Goal: Task Accomplishment & Management: Manage account settings

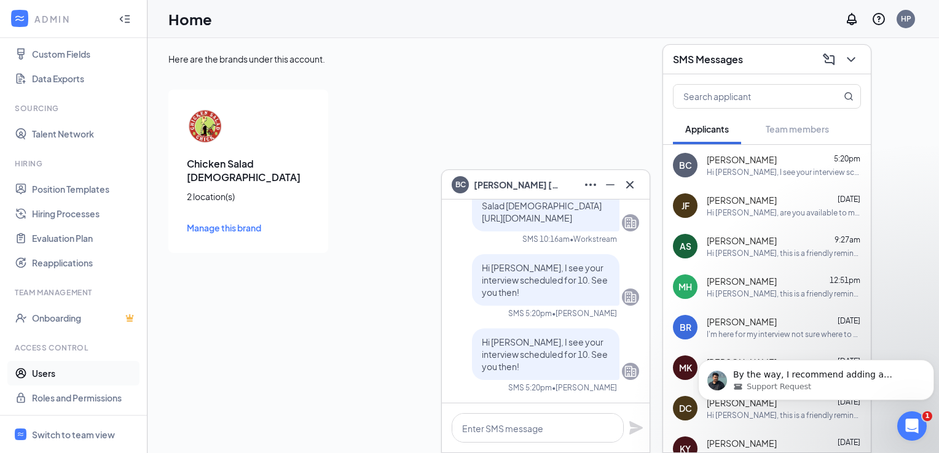
click at [45, 375] on link "Users" at bounding box center [84, 373] width 105 height 25
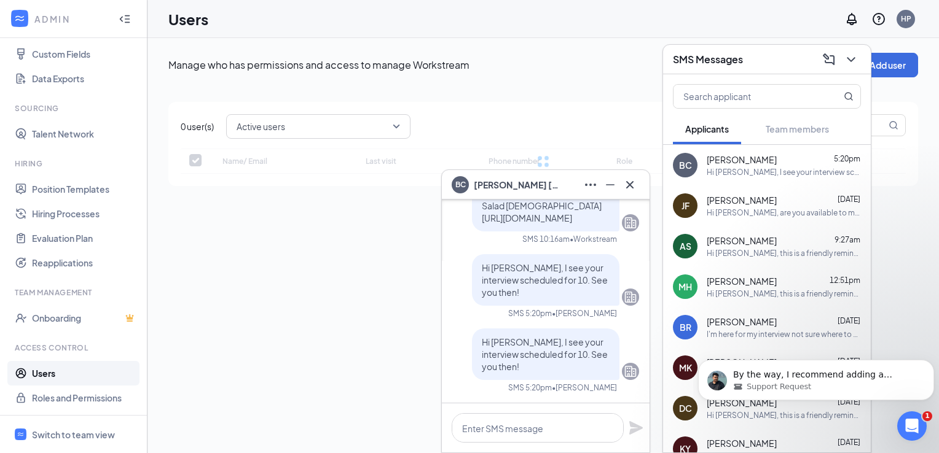
checkbox input "false"
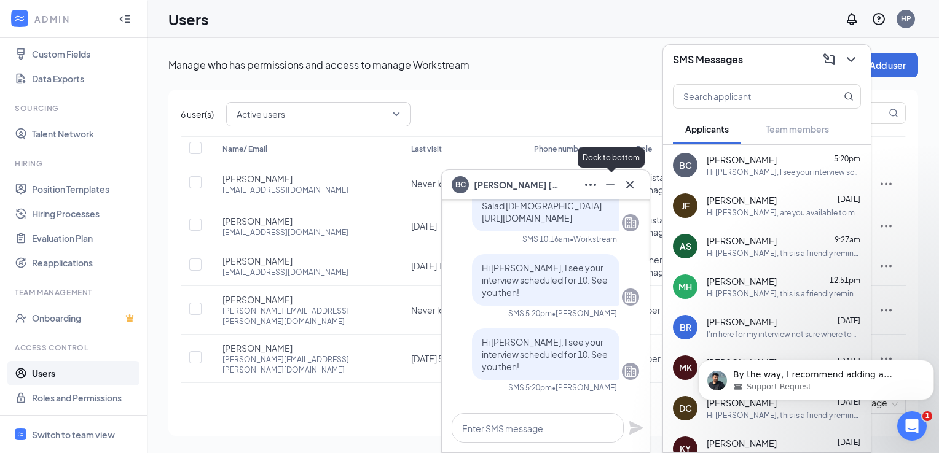
click at [612, 185] on icon "Minimize" at bounding box center [610, 184] width 9 height 1
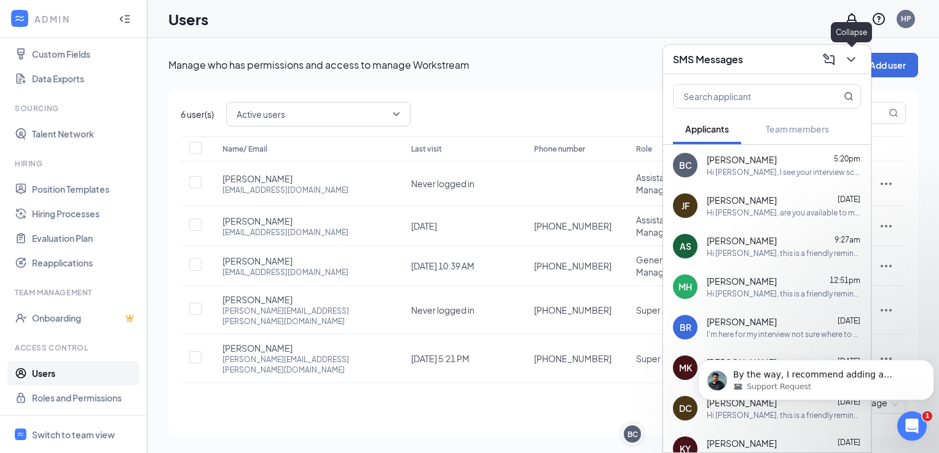
click at [851, 60] on icon "ChevronDown" at bounding box center [851, 59] width 15 height 15
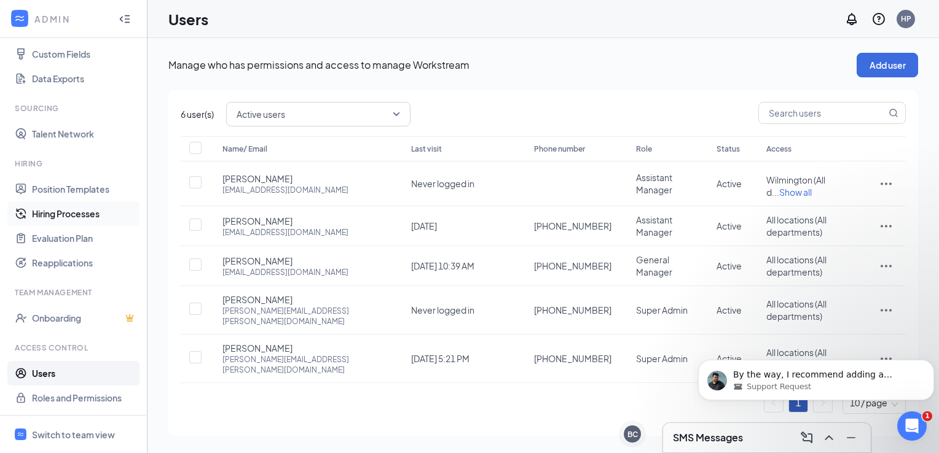
click at [60, 218] on link "Hiring Processes" at bounding box center [84, 214] width 105 height 25
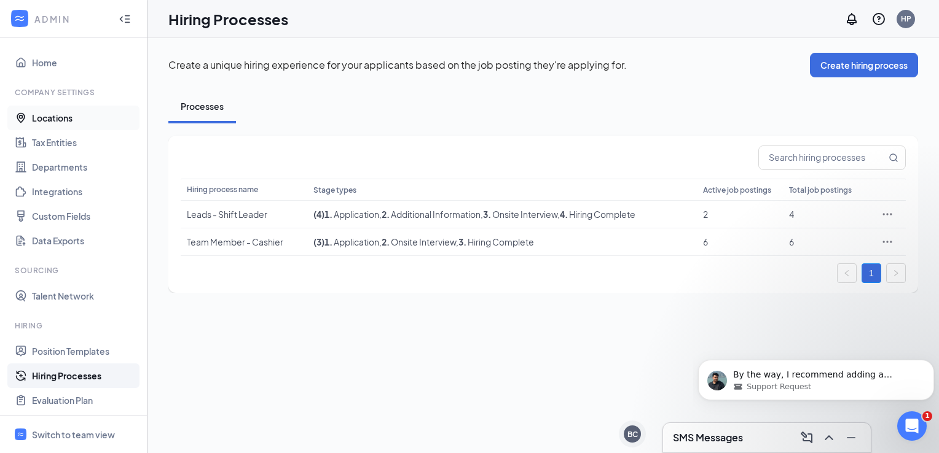
click at [58, 117] on link "Locations" at bounding box center [84, 118] width 105 height 25
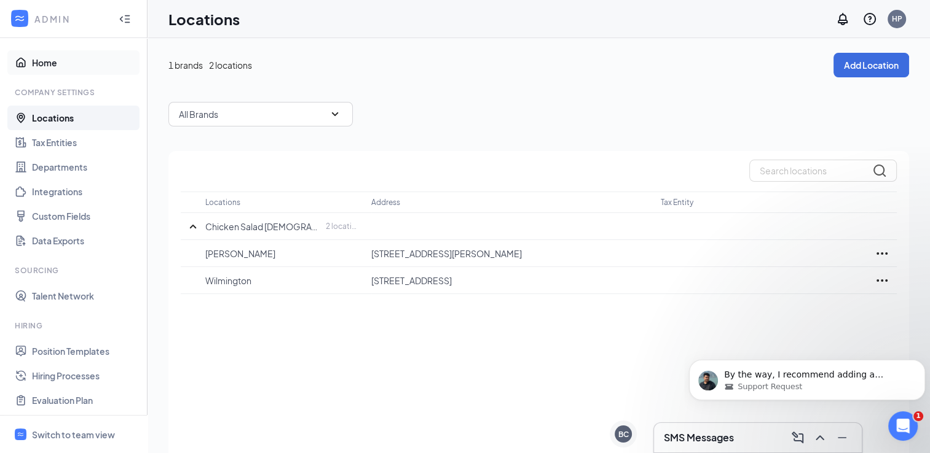
click at [42, 61] on link "Home" at bounding box center [84, 62] width 105 height 25
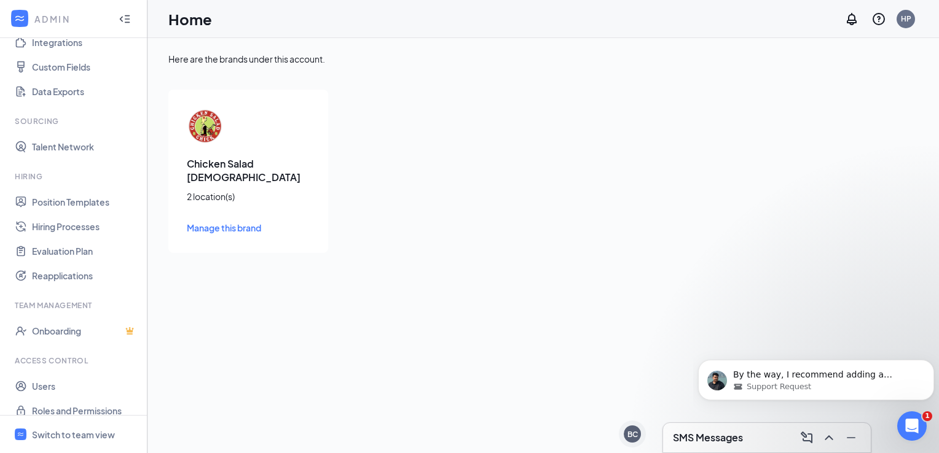
scroll to position [162, 0]
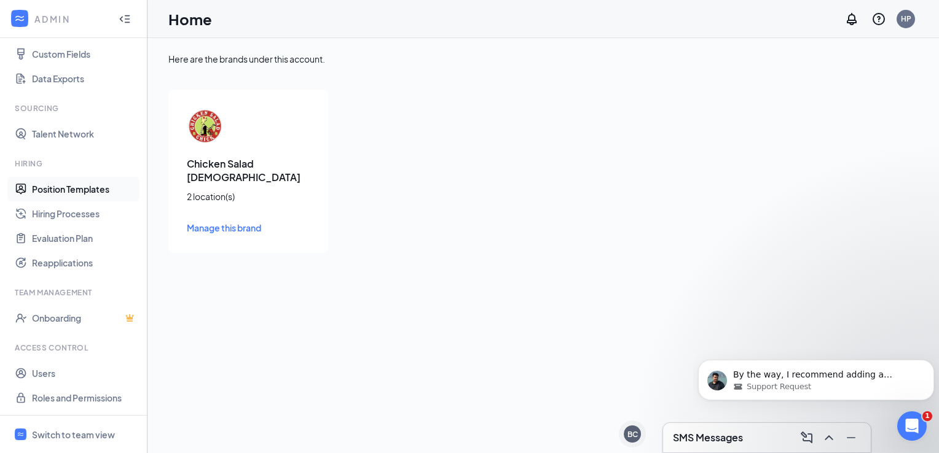
click at [92, 188] on link "Position Templates" at bounding box center [84, 189] width 105 height 25
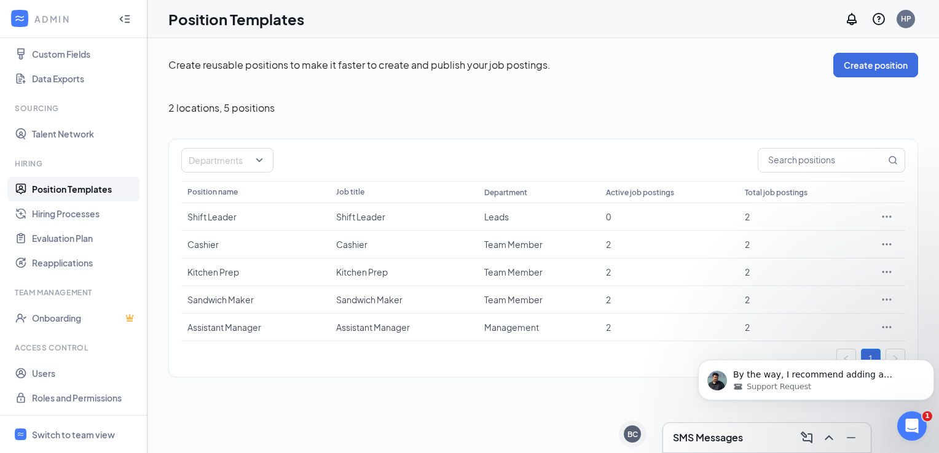
click at [53, 15] on div "ADMIN" at bounding box center [70, 19] width 73 height 12
click at [119, 19] on icon "Collapse" at bounding box center [125, 19] width 12 height 12
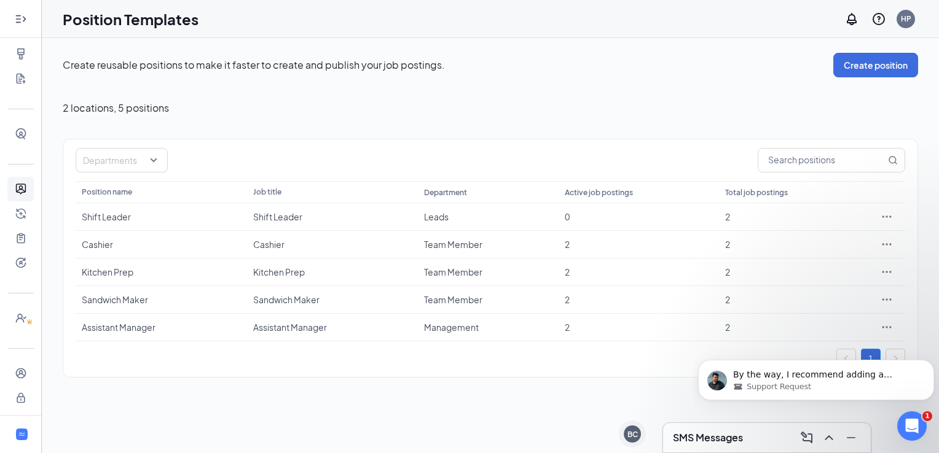
click at [15, 18] on icon "Expand" at bounding box center [17, 19] width 5 height 8
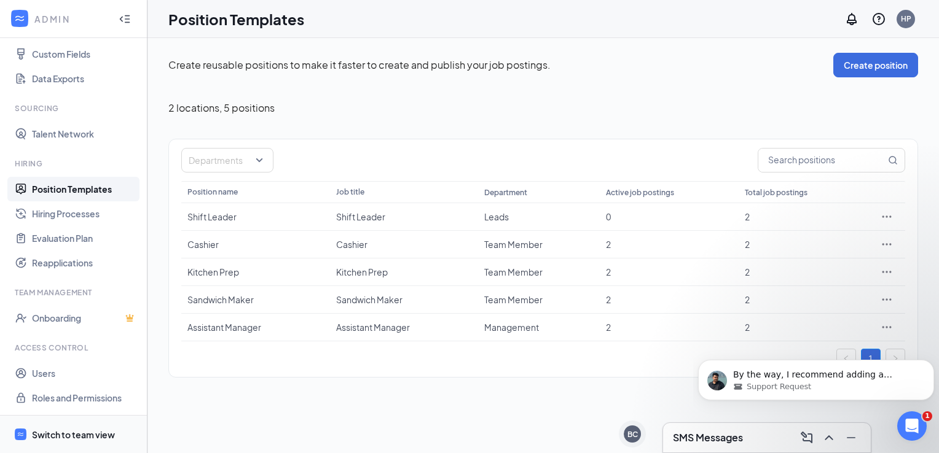
click at [73, 433] on div "Switch to team view" at bounding box center [73, 435] width 83 height 12
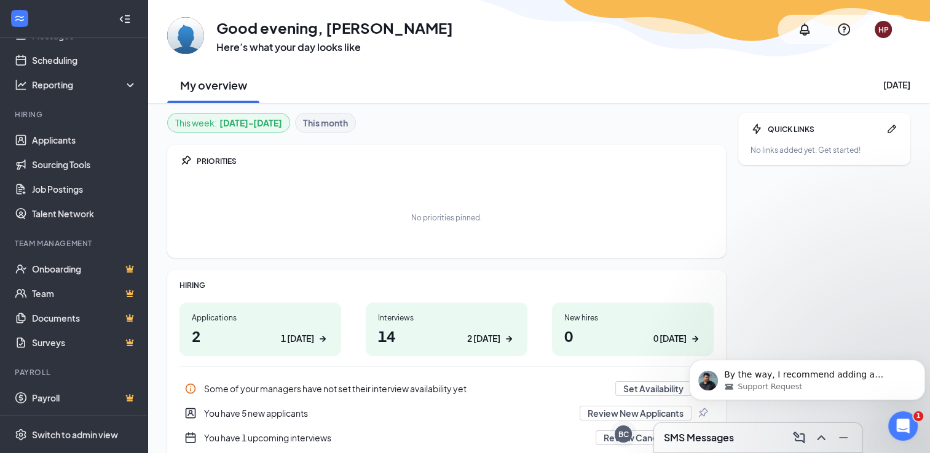
click at [281, 414] on div "You have 5 new applicants" at bounding box center [388, 413] width 368 height 12
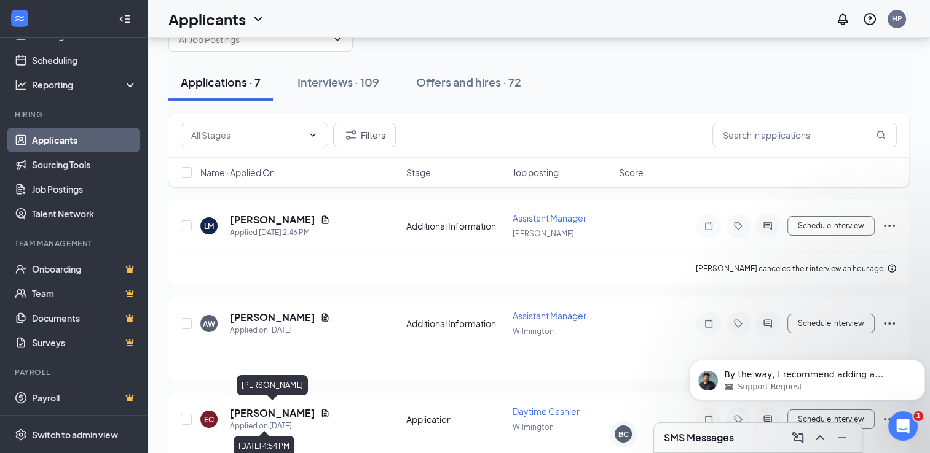
scroll to position [44, 0]
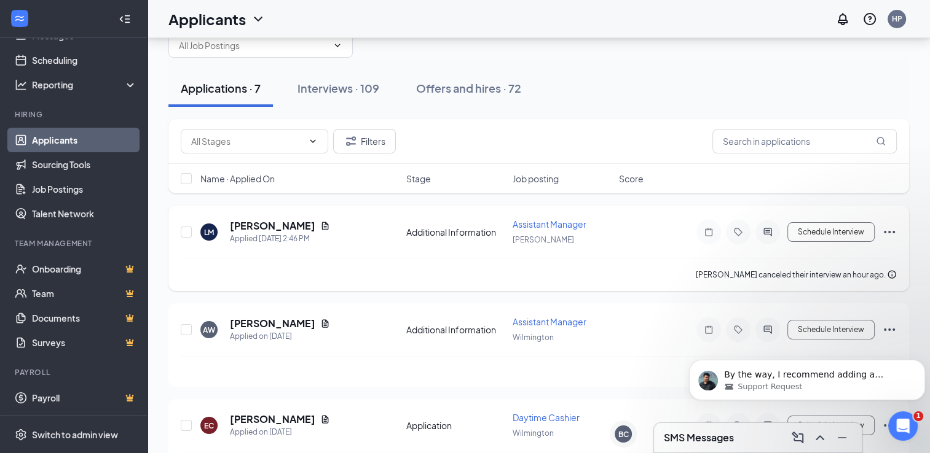
click at [535, 223] on span "Assistant Manager" at bounding box center [549, 224] width 74 height 11
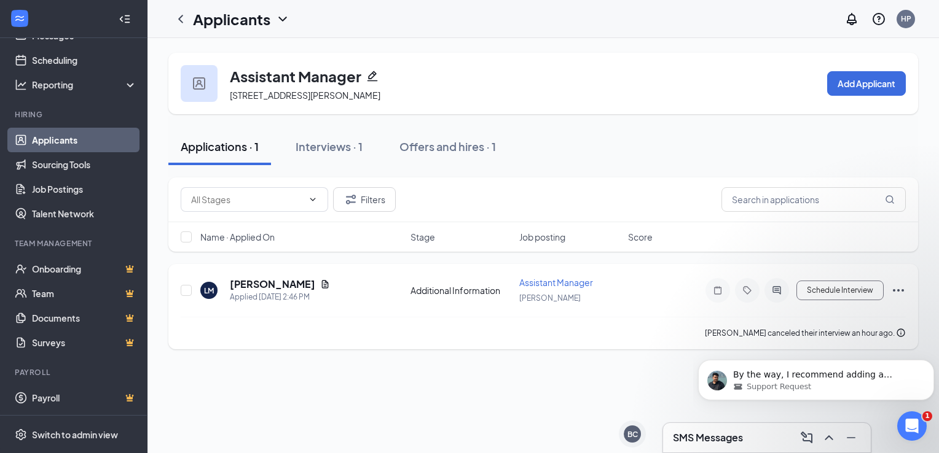
click at [555, 288] on span "Assistant Manager" at bounding box center [556, 282] width 74 height 11
click at [308, 291] on h5 "[PERSON_NAME]" at bounding box center [272, 285] width 85 height 14
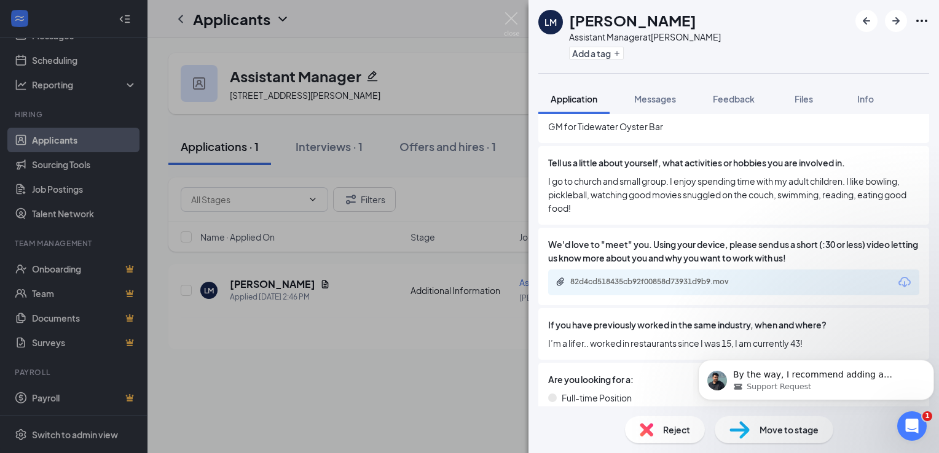
scroll to position [962, 0]
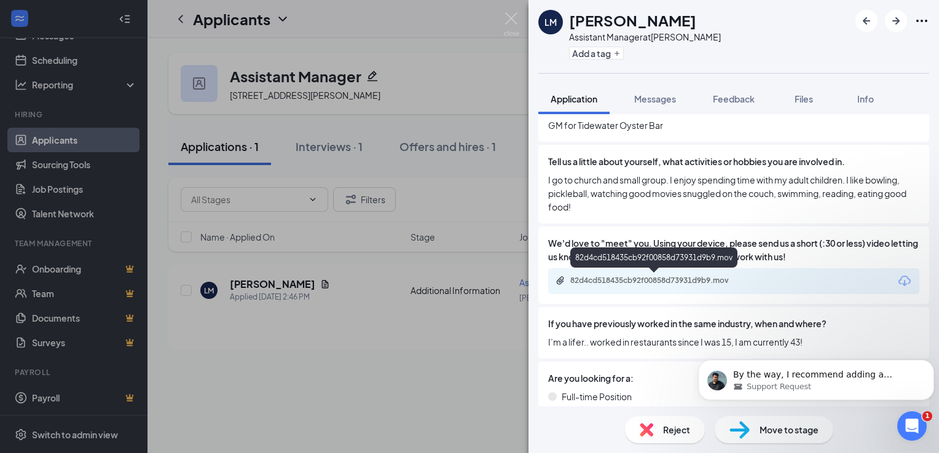
click at [652, 286] on div "82d4cd518435cb92f00858d73931d9b9.mov" at bounding box center [654, 282] width 199 height 12
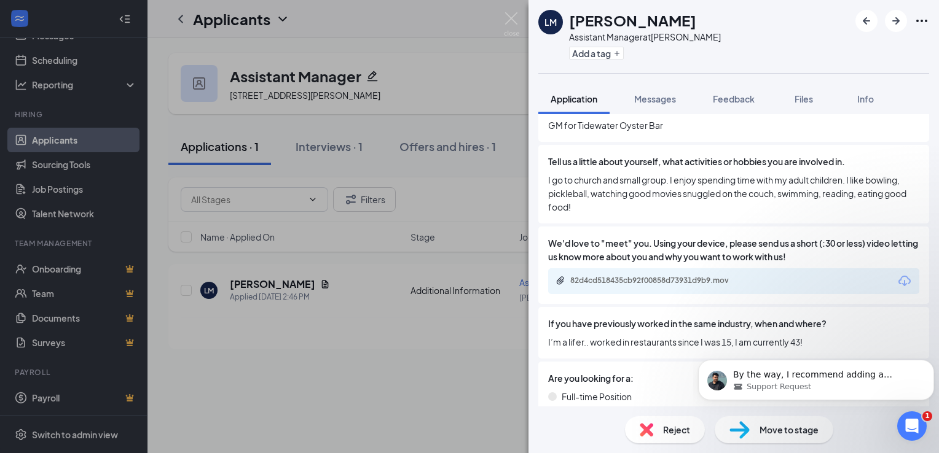
click at [345, 372] on div "[PERSON_NAME] Assistant Manager at [PERSON_NAME] Add a tag Application Messages…" at bounding box center [469, 226] width 939 height 453
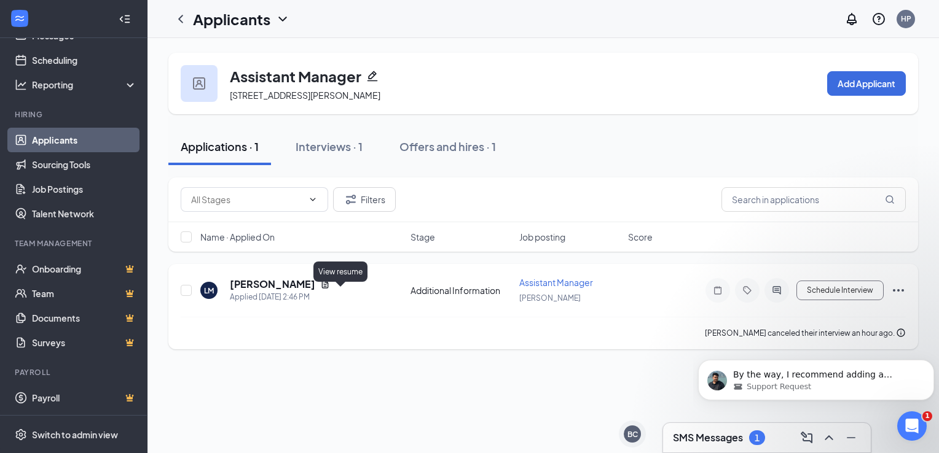
click at [329, 288] on icon "Document" at bounding box center [325, 284] width 7 height 8
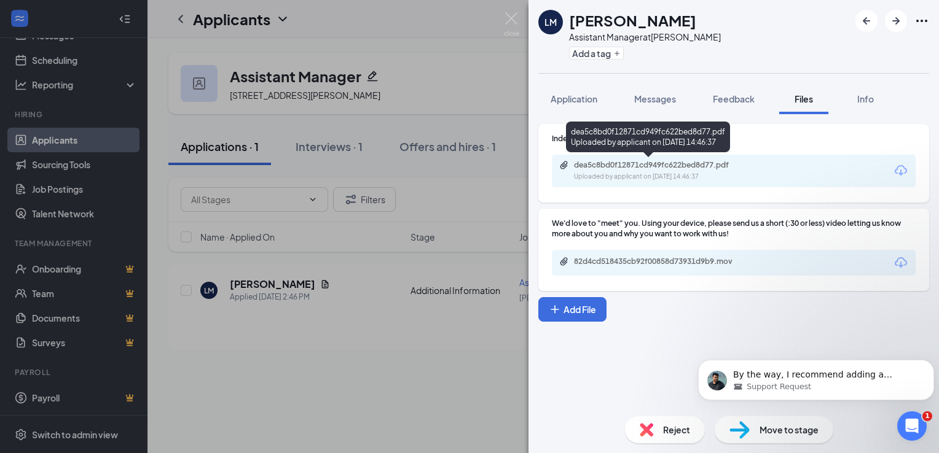
click at [673, 168] on div "dea5c8bd0f12871cd949fc622bed8d77.pdf" at bounding box center [660, 165] width 172 height 10
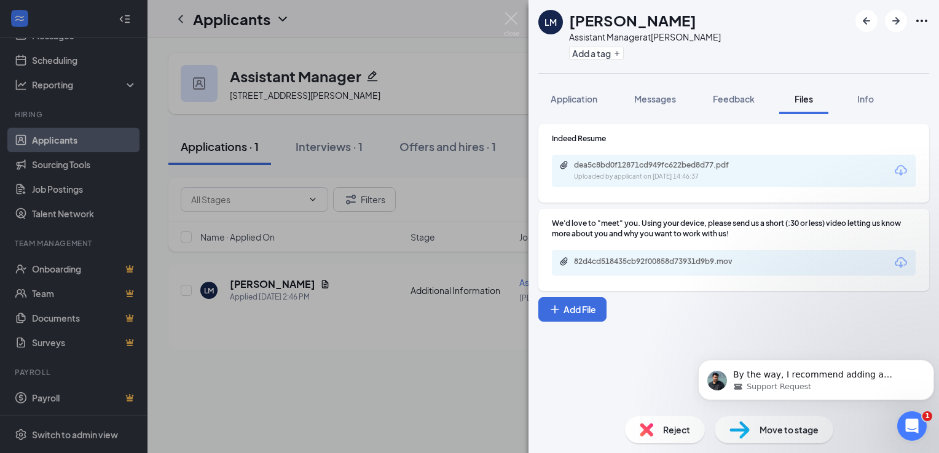
click at [356, 399] on div "[PERSON_NAME] Assistant Manager at [PERSON_NAME] Add a tag Application Messages…" at bounding box center [469, 226] width 939 height 453
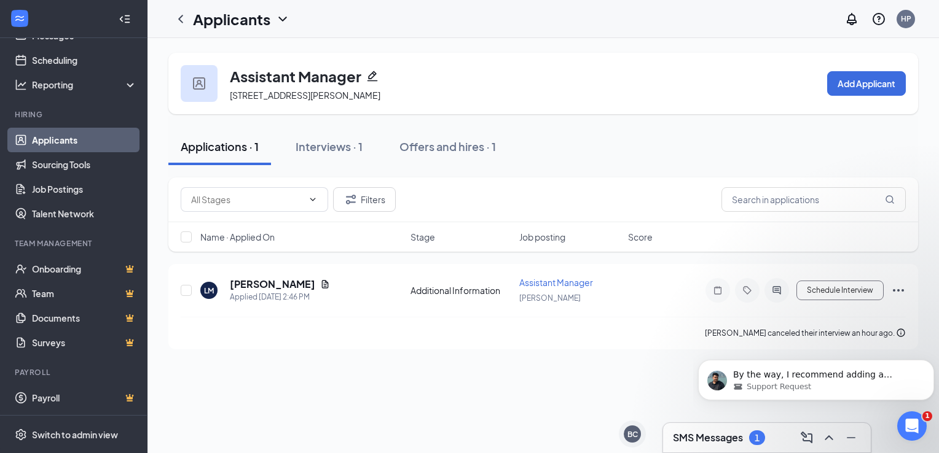
click at [757, 443] on div "1" at bounding box center [757, 438] width 5 height 10
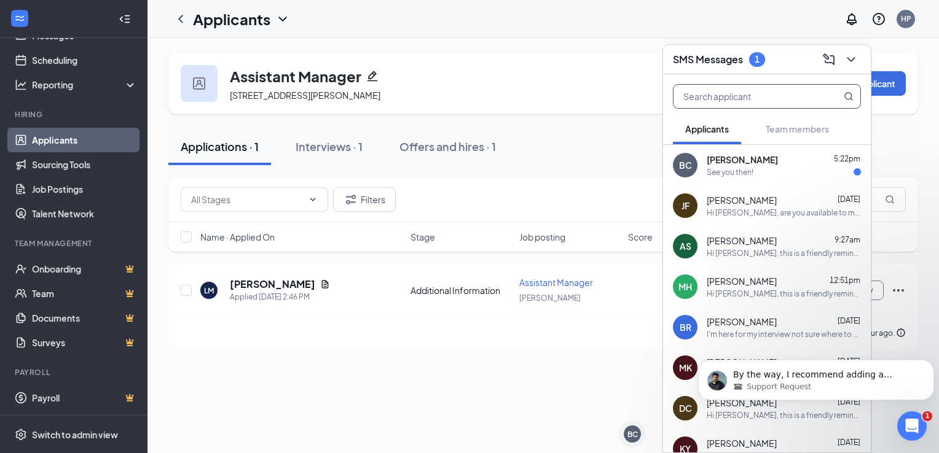
click at [729, 97] on input "text" at bounding box center [746, 96] width 146 height 23
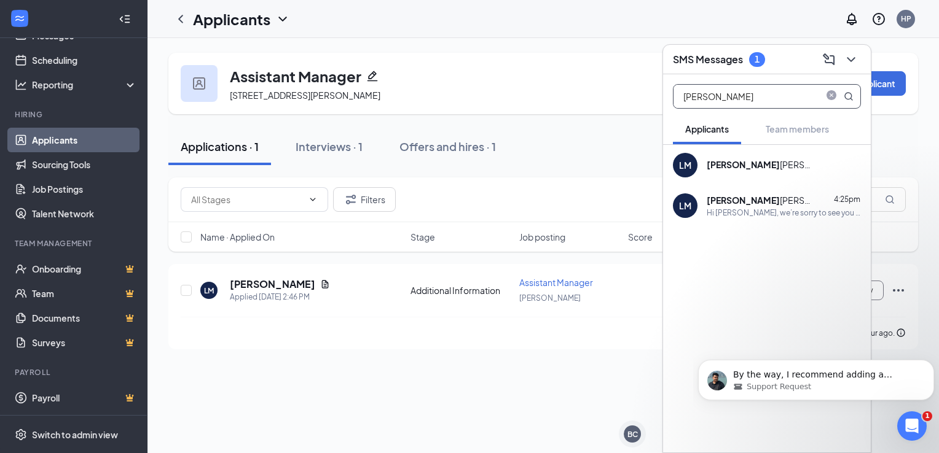
type input "lindsey"
click at [757, 214] on div "Hi [PERSON_NAME], we’re sorry to see you go! Your meeting with Chicken Salad [D…" at bounding box center [784, 213] width 154 height 10
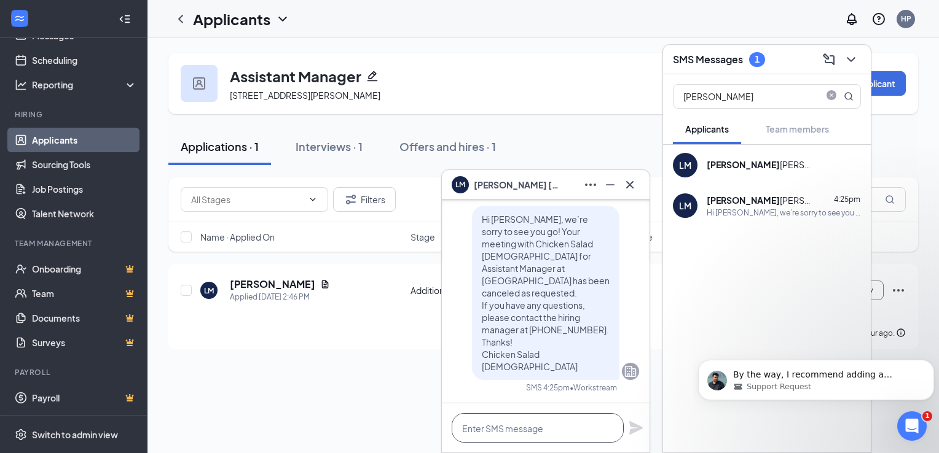
click at [501, 438] on textarea at bounding box center [538, 428] width 172 height 29
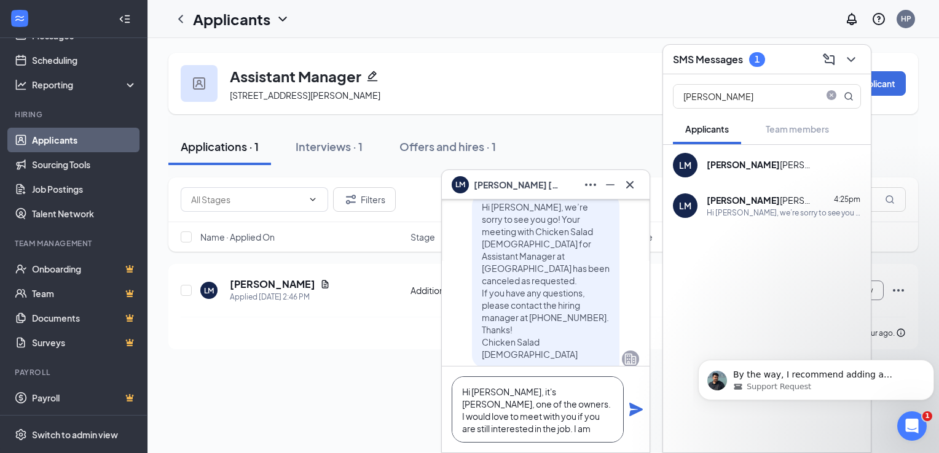
scroll to position [-36, 0]
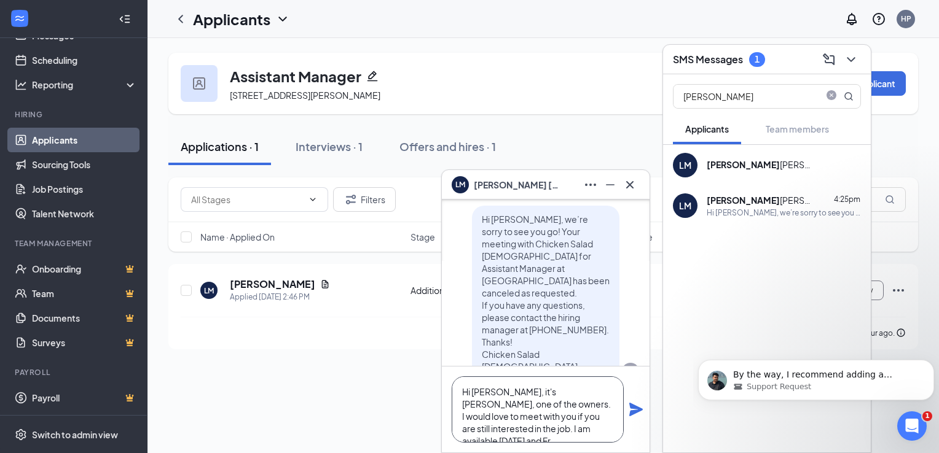
click at [593, 431] on textarea "Hi Lindsey, it's Haley, one of the owners. I would love to meet with you if you…" at bounding box center [538, 410] width 172 height 66
type textarea "Hi [PERSON_NAME], it's [PERSON_NAME], one of the owners. I would love to meet w…"
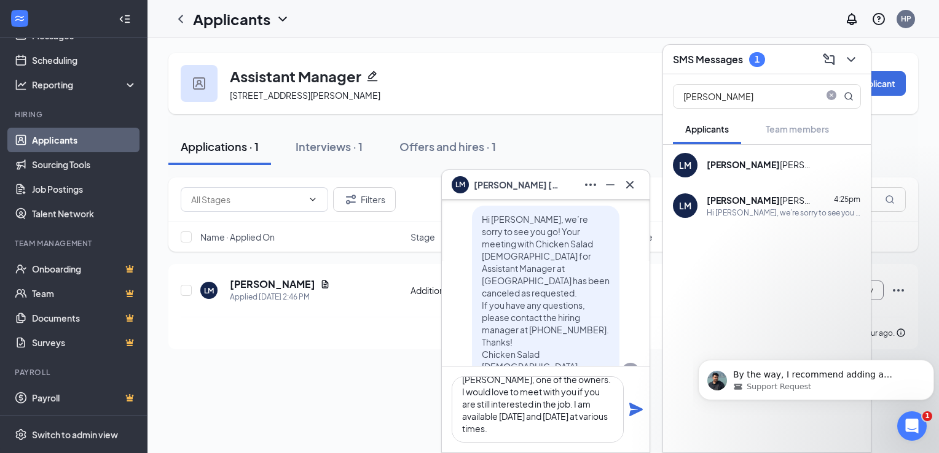
click at [636, 412] on icon "Plane" at bounding box center [636, 410] width 14 height 14
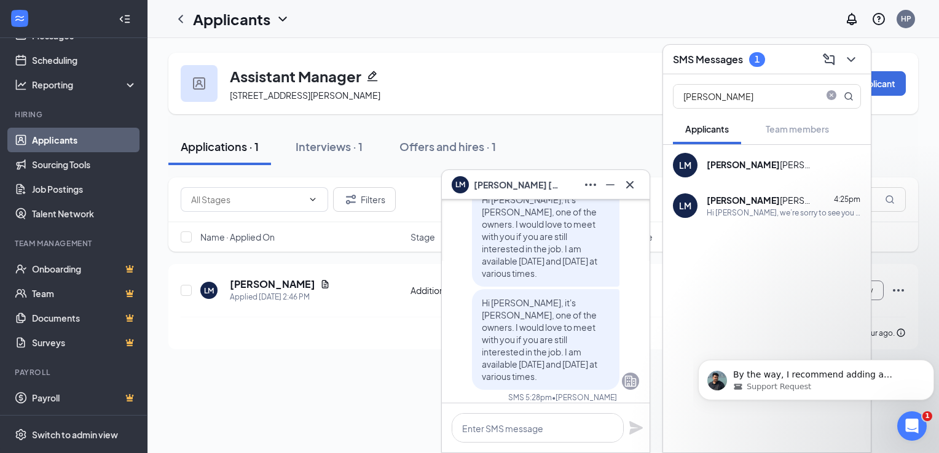
scroll to position [0, 0]
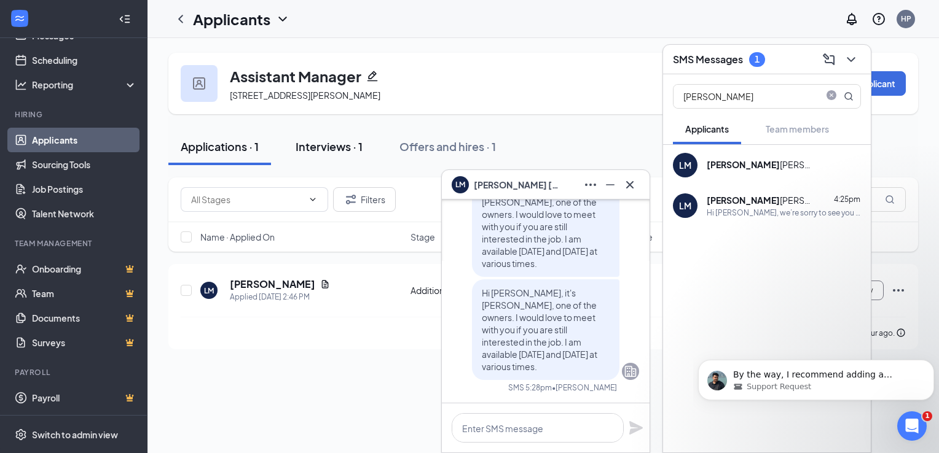
click at [332, 154] on div "Interviews · 1" at bounding box center [329, 146] width 67 height 15
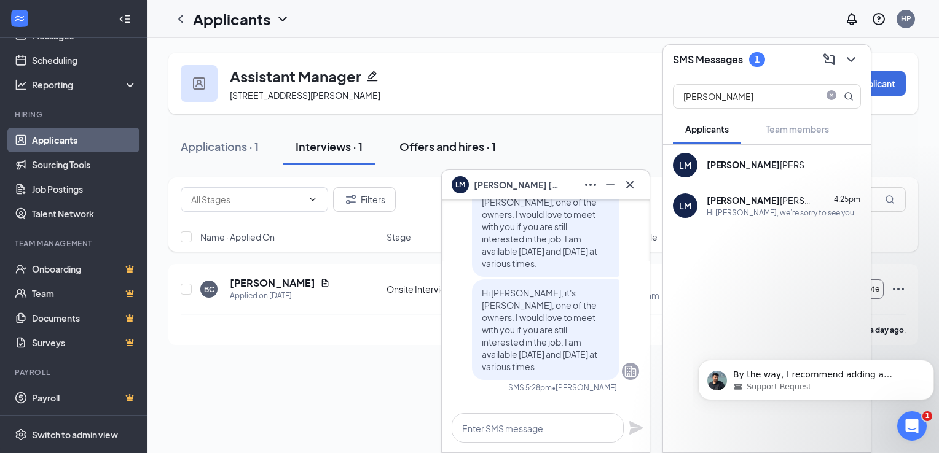
click at [422, 154] on div "Offers and hires · 1" at bounding box center [447, 146] width 96 height 15
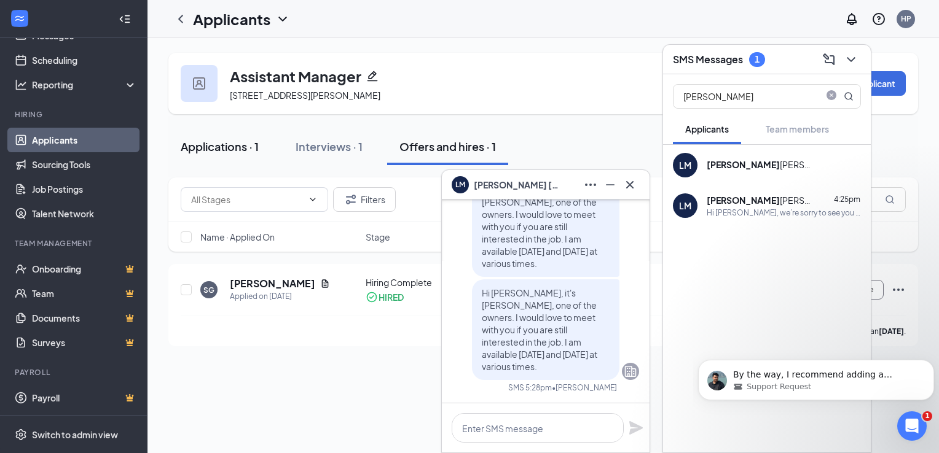
click at [213, 154] on div "Applications · 1" at bounding box center [220, 146] width 78 height 15
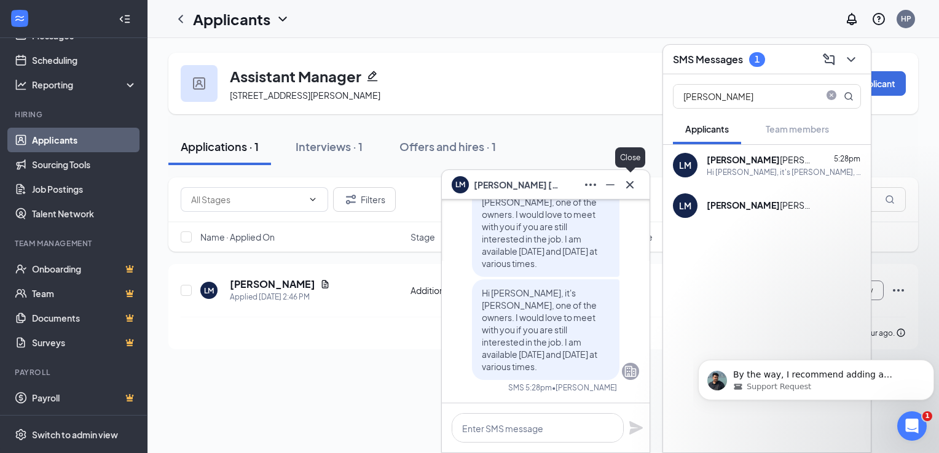
click at [631, 186] on icon "Cross" at bounding box center [629, 184] width 7 height 7
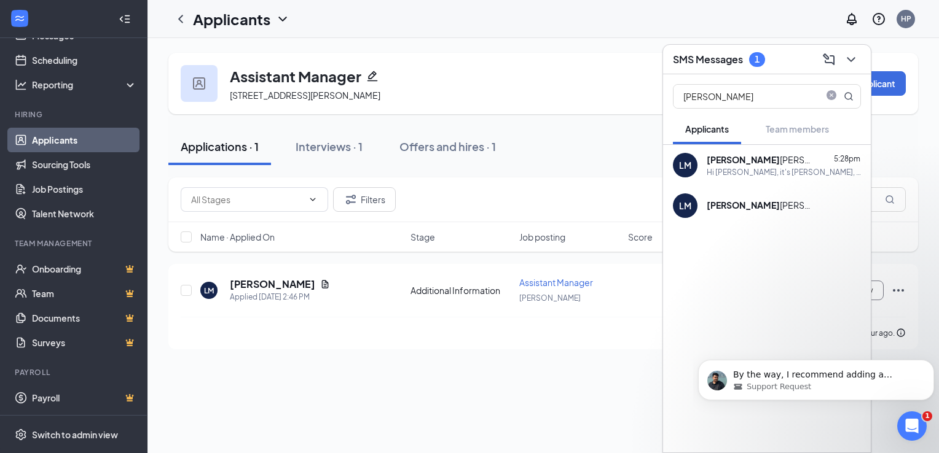
click at [757, 62] on div "1" at bounding box center [757, 59] width 5 height 10
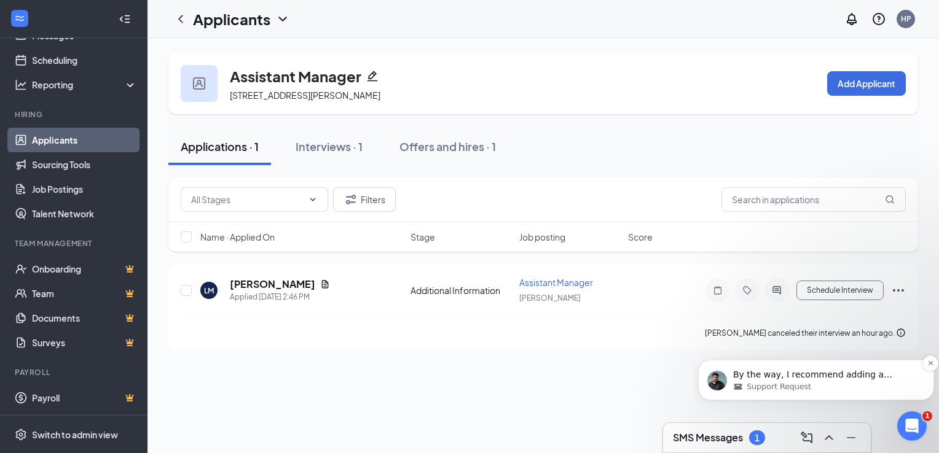
click at [807, 386] on div "Support Request" at bounding box center [826, 387] width 186 height 11
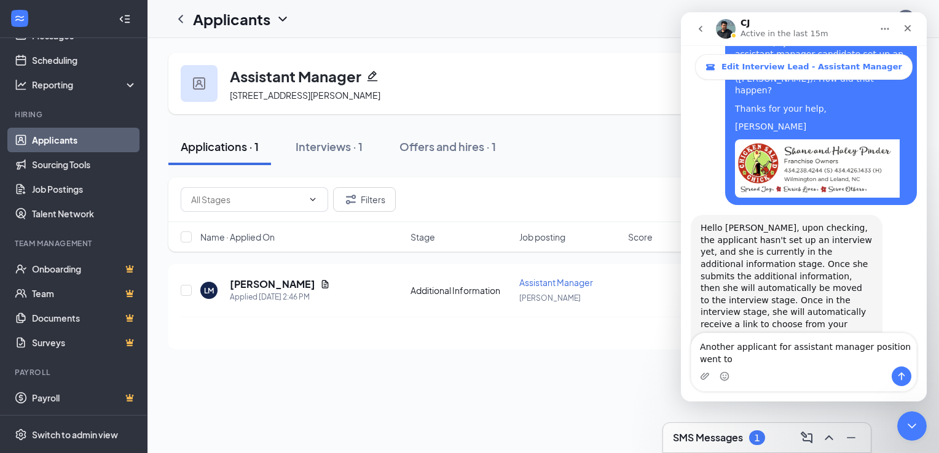
scroll to position [2505, 0]
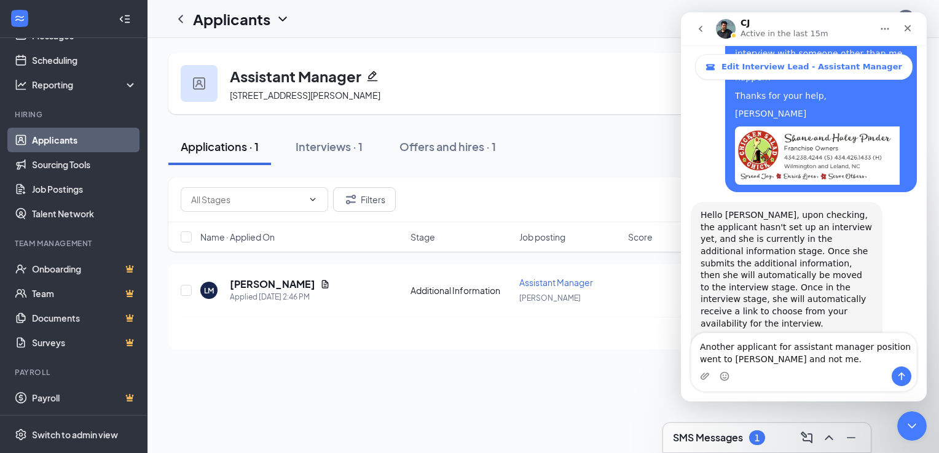
click at [763, 350] on textarea "Another applicant for assistant manager position went to Karen Hutcherson and n…" at bounding box center [803, 350] width 225 height 33
click at [886, 361] on textarea "Another applicant (Danny) for assistant manager position went to Karen Hutchers…" at bounding box center [803, 343] width 225 height 45
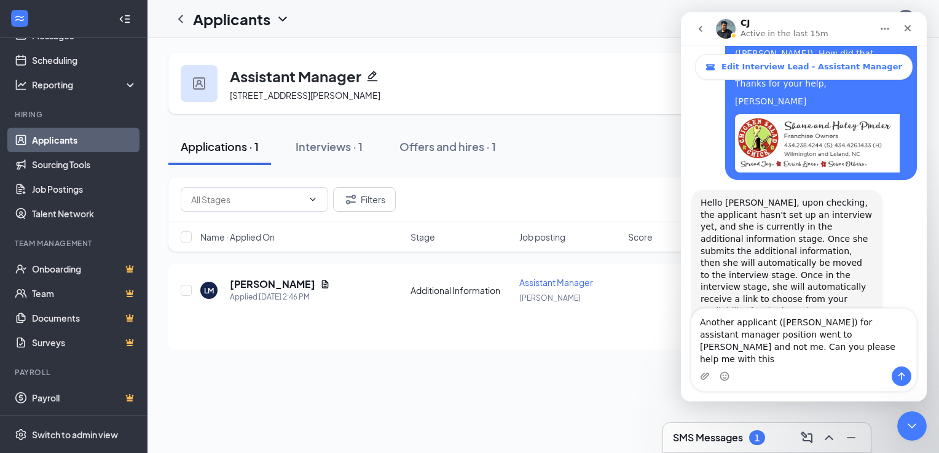
type textarea "Another applicant ([PERSON_NAME]) for assistant manager position went to [PERSO…"
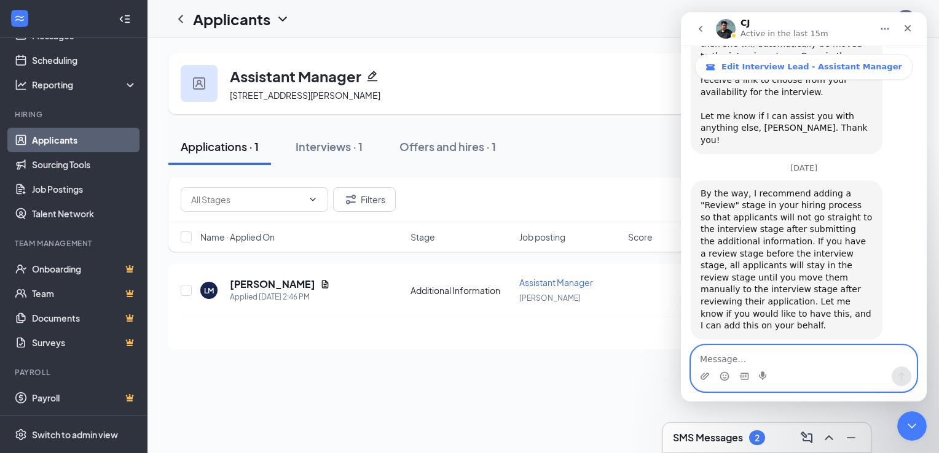
scroll to position [2729, 0]
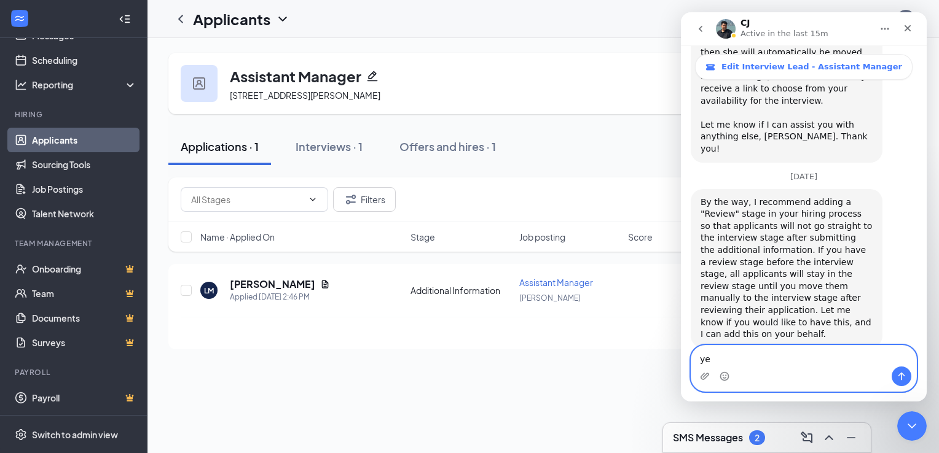
type textarea "yes"
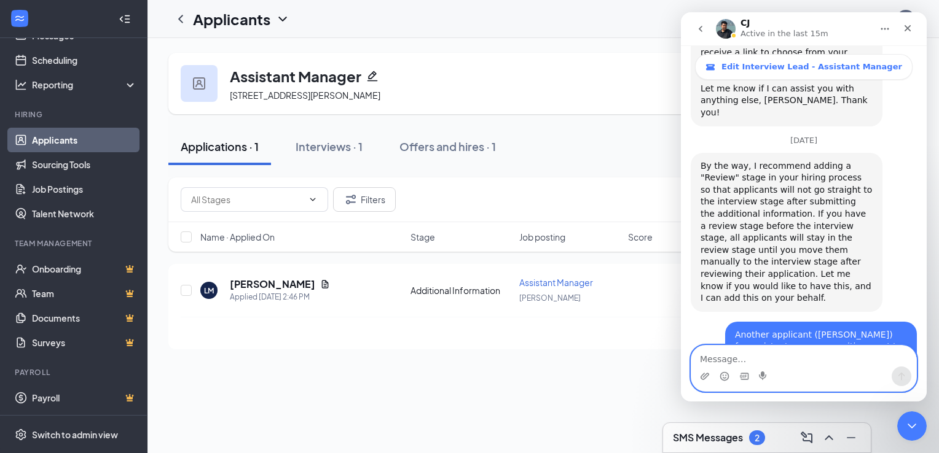
click at [724, 361] on textarea "Message…" at bounding box center [803, 356] width 225 height 21
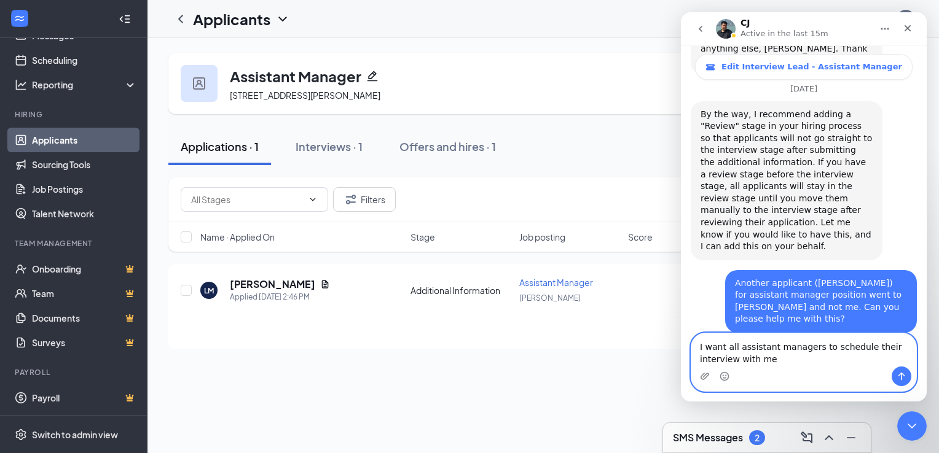
scroll to position [2825, 0]
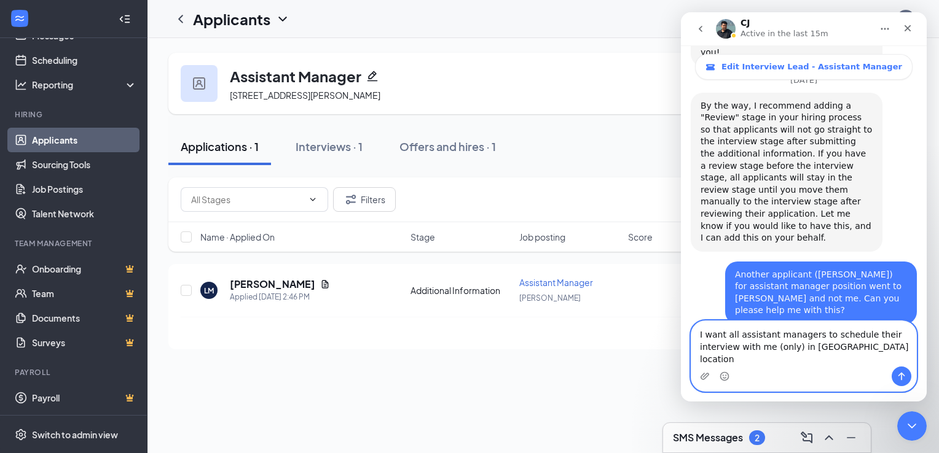
type textarea "I want all assistant managers to schedule their interview with me (only) in [GE…"
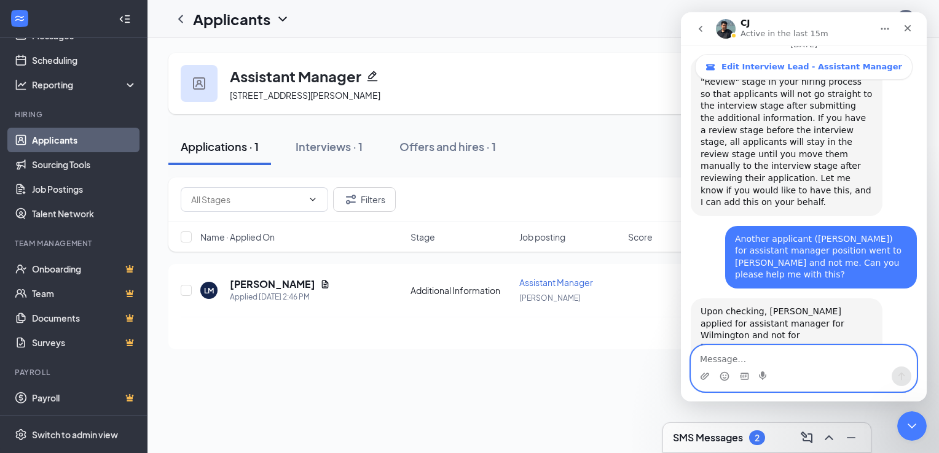
scroll to position [2865, 0]
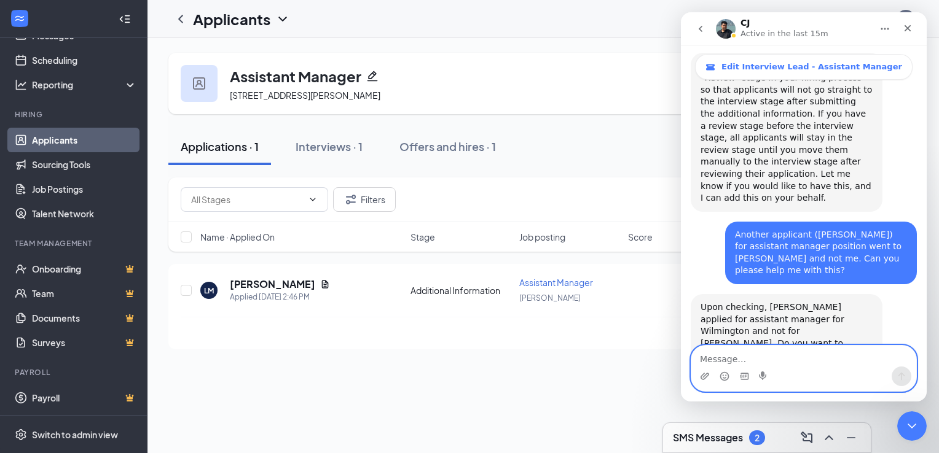
click at [724, 361] on textarea "Message…" at bounding box center [803, 356] width 225 height 21
type textarea "K"
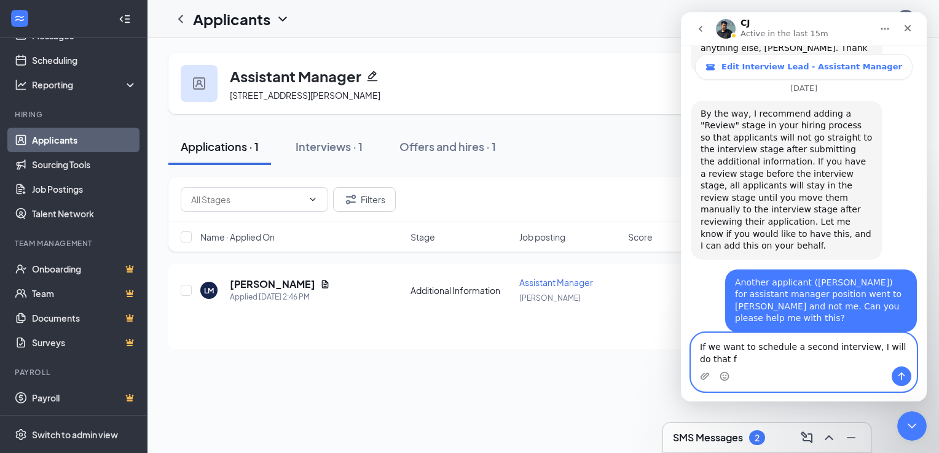
scroll to position [2830, 0]
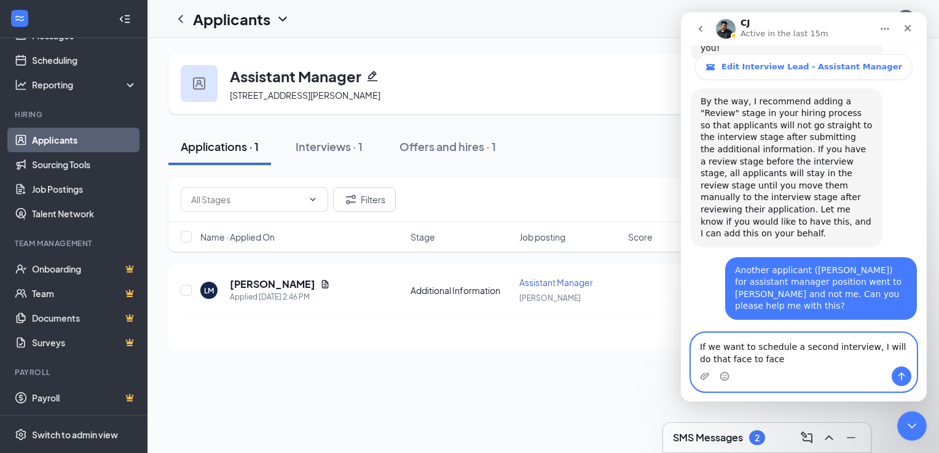
type textarea "If we want to schedule a second interview, I will do that face to face."
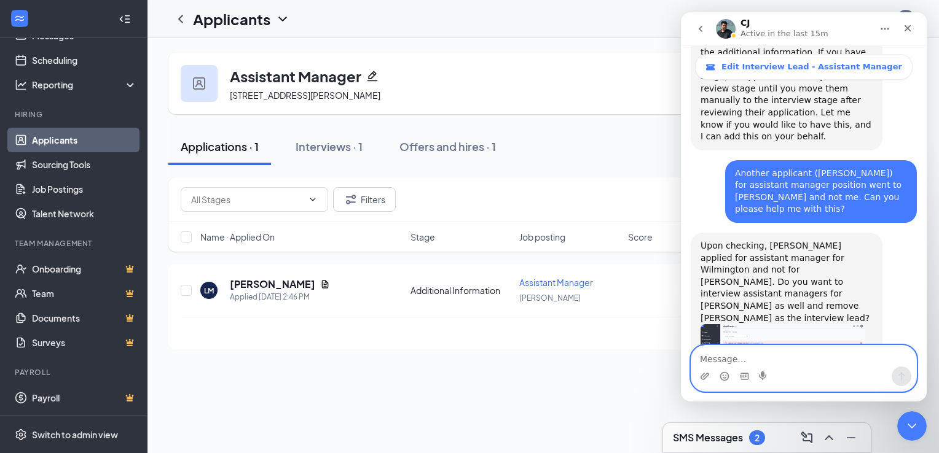
scroll to position [2927, 0]
click at [724, 361] on textarea "Message…" at bounding box center [803, 356] width 225 height 21
type textarea "Thank youl"
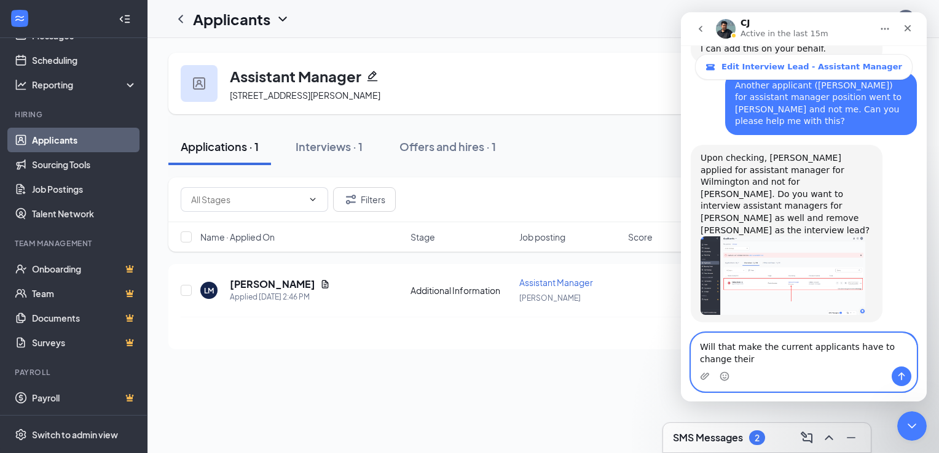
scroll to position [3028, 0]
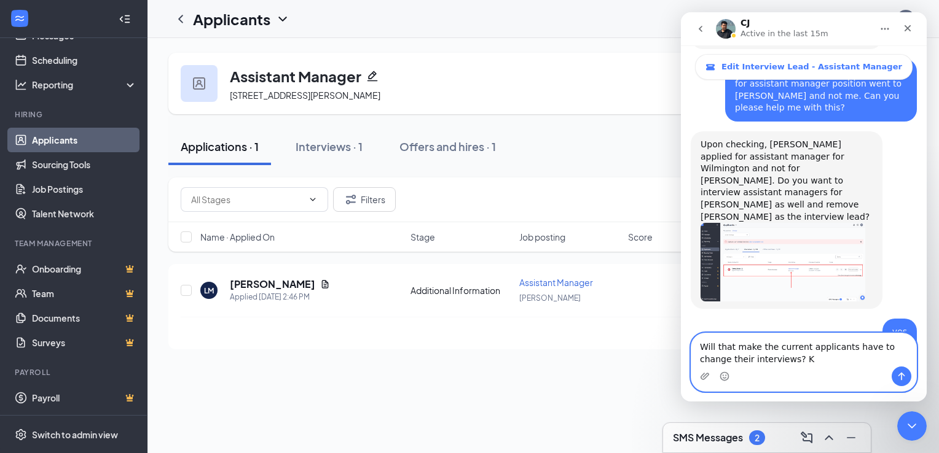
type textarea "Will that make the current applicants have to change their interviews?"
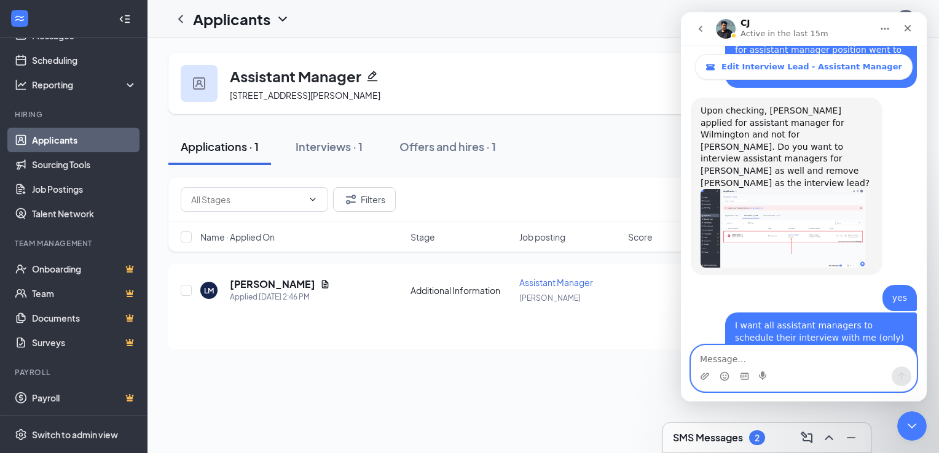
scroll to position [3064, 0]
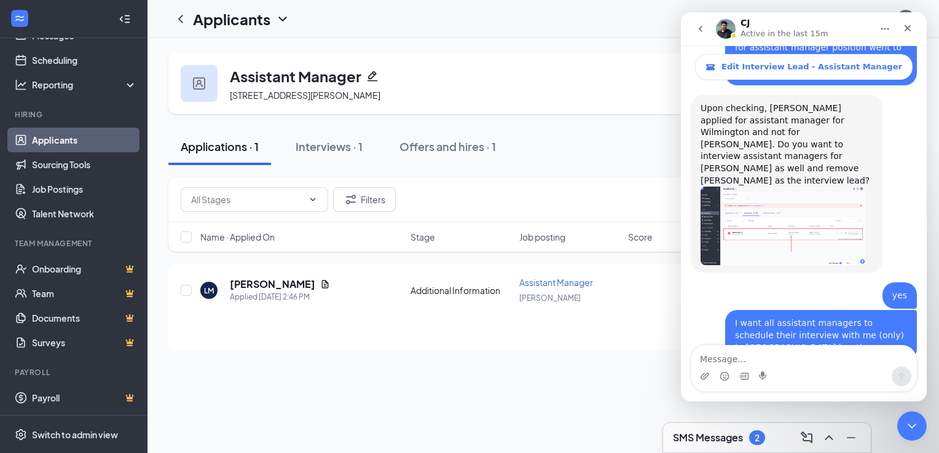
click at [324, 154] on div "Interviews · 1" at bounding box center [329, 146] width 67 height 15
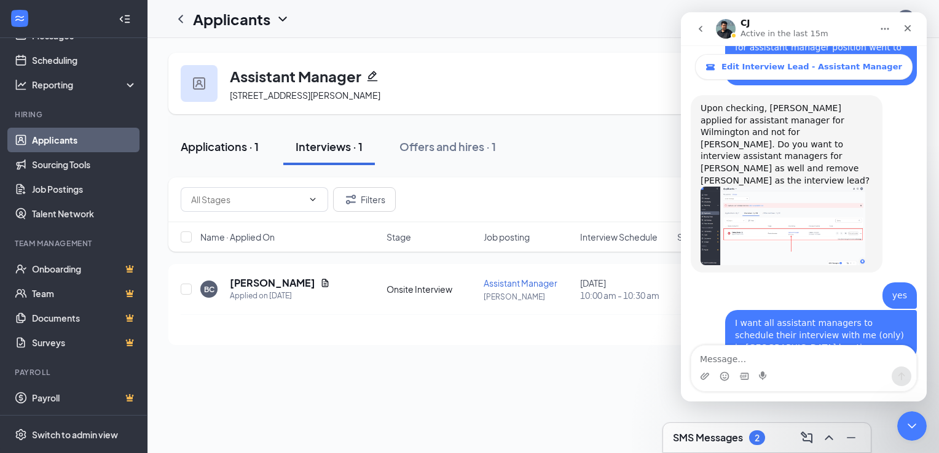
click at [209, 154] on div "Applications · 1" at bounding box center [220, 146] width 78 height 15
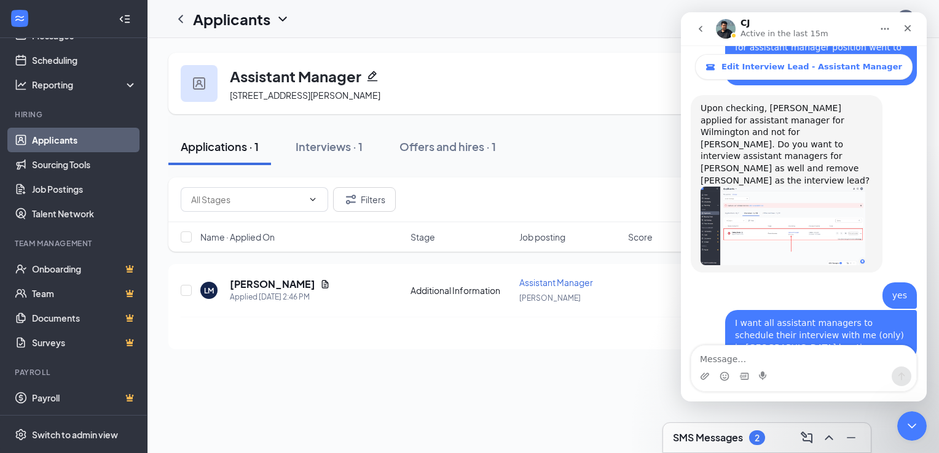
scroll to position [3112, 0]
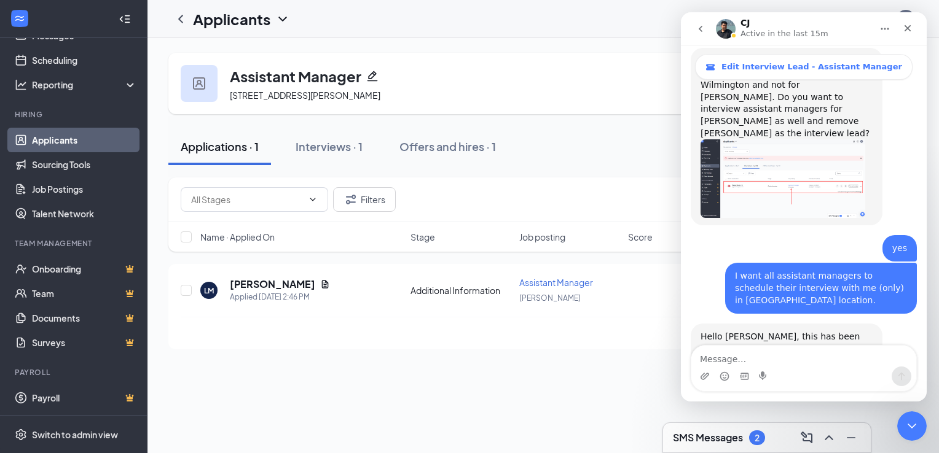
click at [701, 438] on h3 "SMS Messages" at bounding box center [708, 438] width 70 height 14
click at [674, 428] on div "LM LINDSEY MOSTELLER 5:31pm Hey Haley, for the manager position is this for the…" at bounding box center [767, 299] width 208 height 308
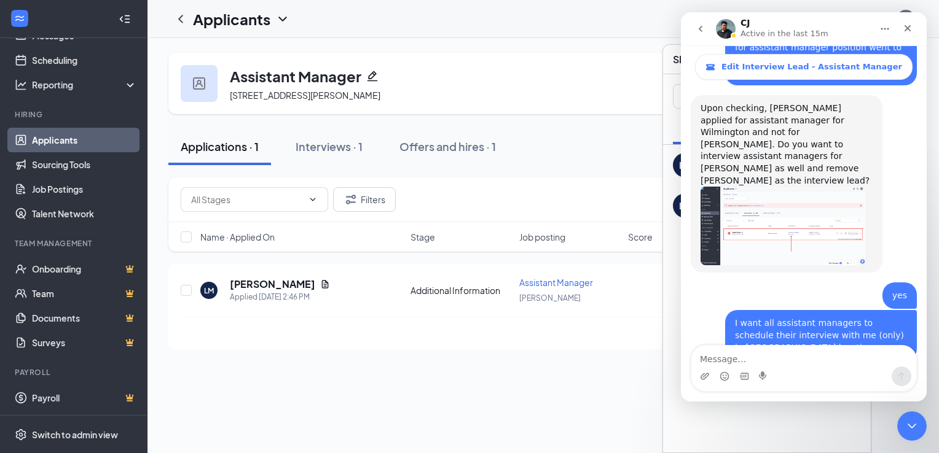
click at [701, 25] on icon "go back" at bounding box center [701, 29] width 10 height 10
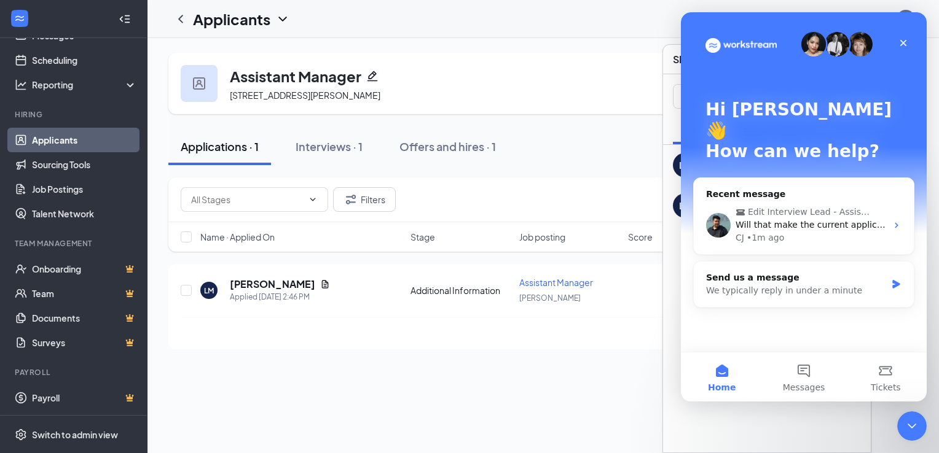
scroll to position [0, 0]
click at [903, 44] on icon "Close" at bounding box center [903, 43] width 10 height 10
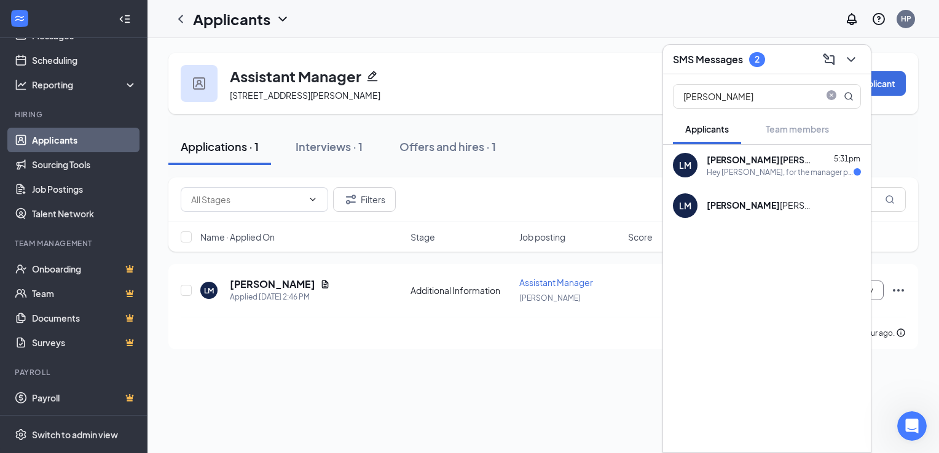
click at [774, 167] on div "Hey [PERSON_NAME], for the manager position is this for the [GEOGRAPHIC_DATA] l…" at bounding box center [780, 172] width 147 height 10
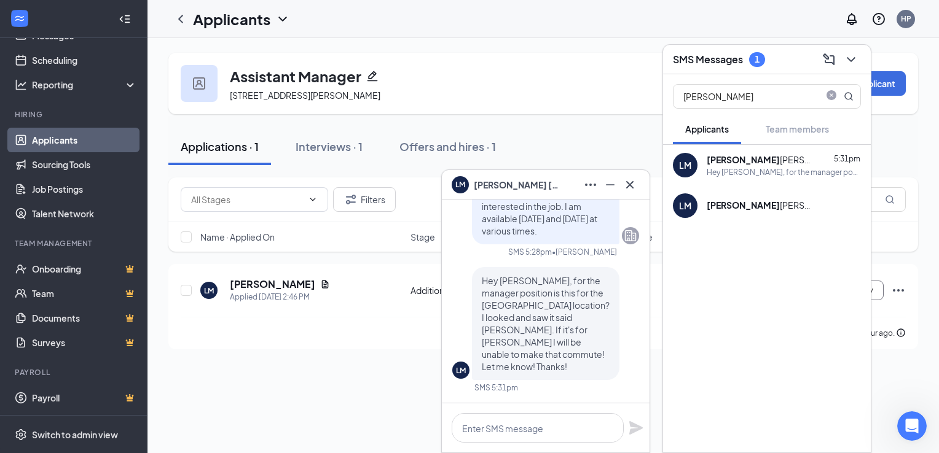
click at [456, 308] on div "LM Hey Haley, for the manager position is this for the Wilmington location? I l…" at bounding box center [545, 323] width 187 height 113
click at [521, 429] on textarea at bounding box center [538, 428] width 172 height 29
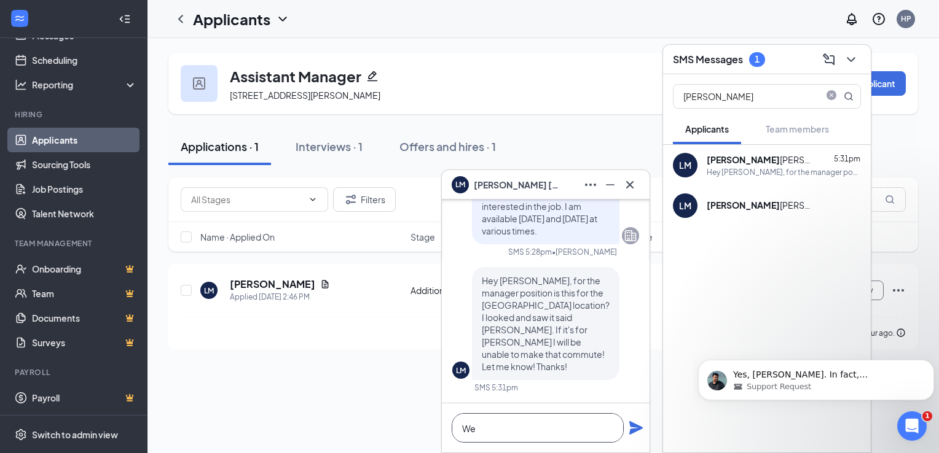
type textarea "W"
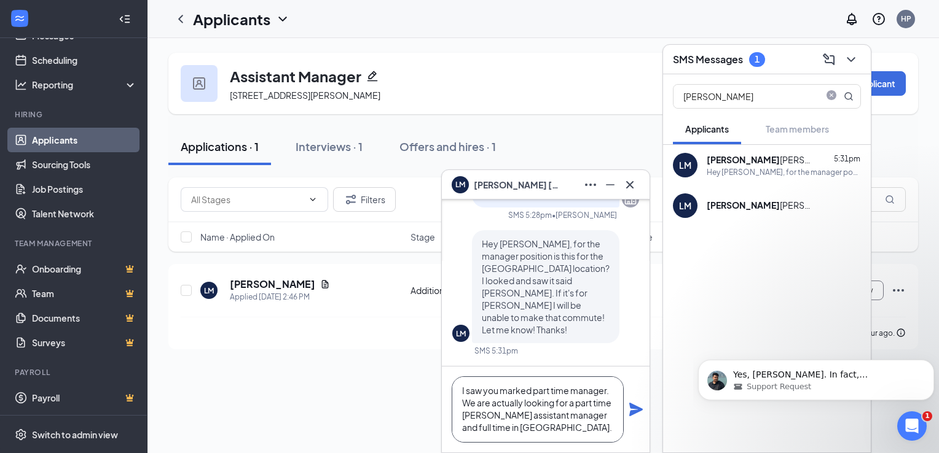
scroll to position [1, 0]
type textarea "I saw you marked part time manager. We are actually looking for a part time [PE…"
click at [632, 415] on icon "Plane" at bounding box center [636, 410] width 14 height 14
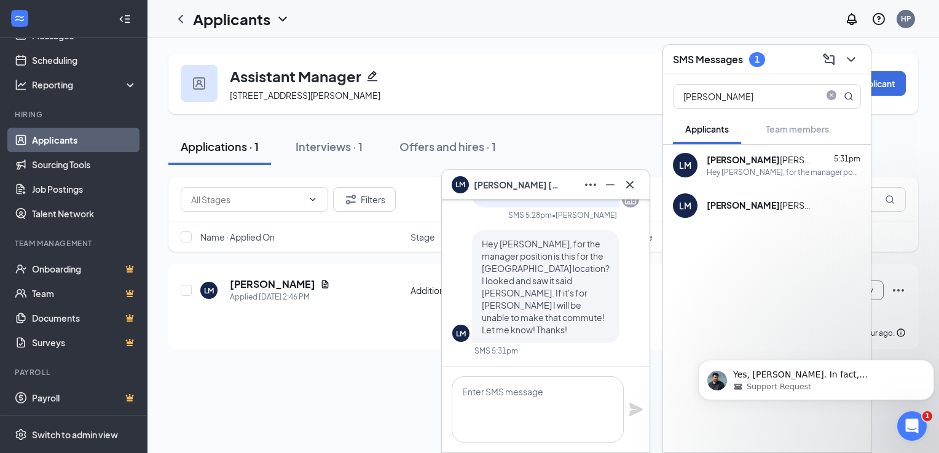
scroll to position [0, 0]
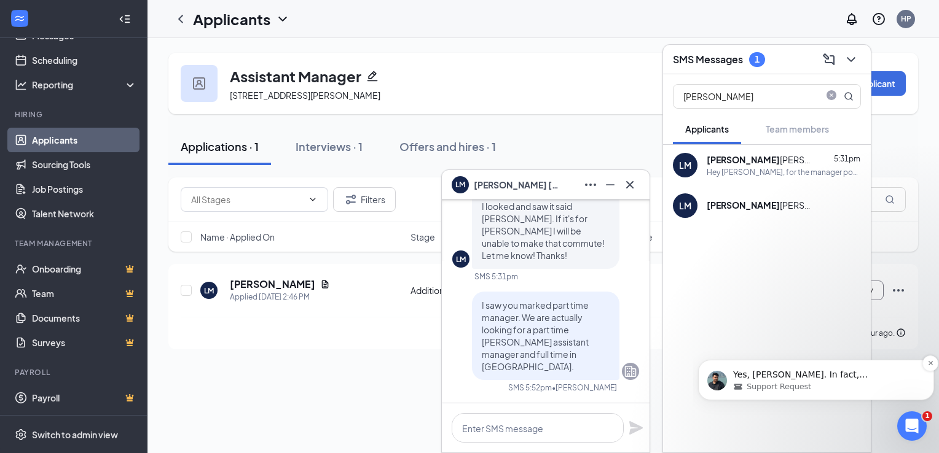
click at [823, 377] on span "Yes, [PERSON_NAME]. In fact, [PERSON_NAME] already scheduled an interview with …" at bounding box center [816, 387] width 167 height 34
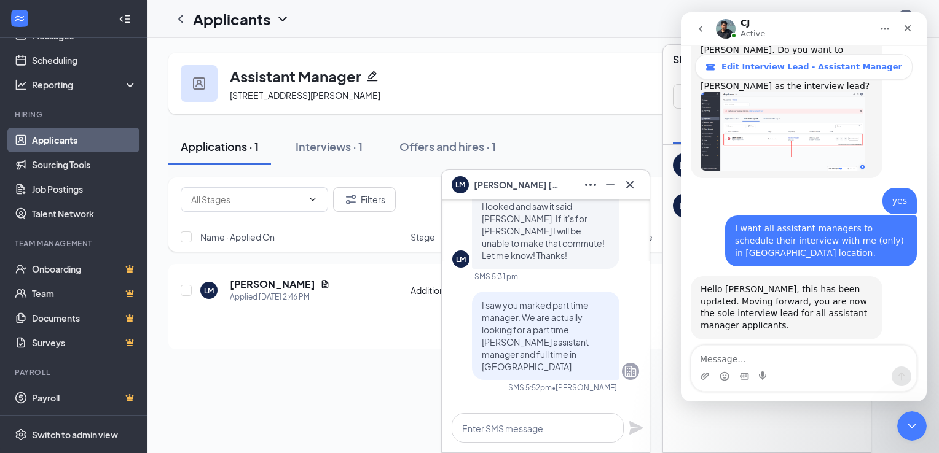
scroll to position [3154, 0]
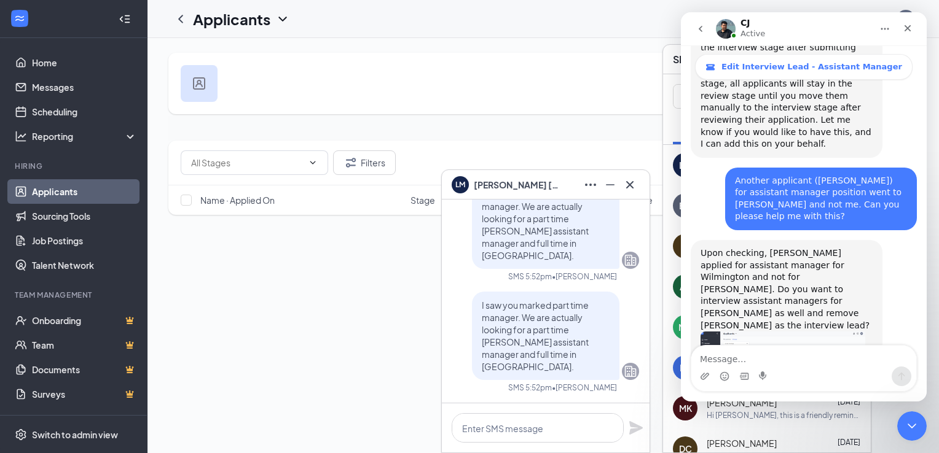
scroll to position [3154, 0]
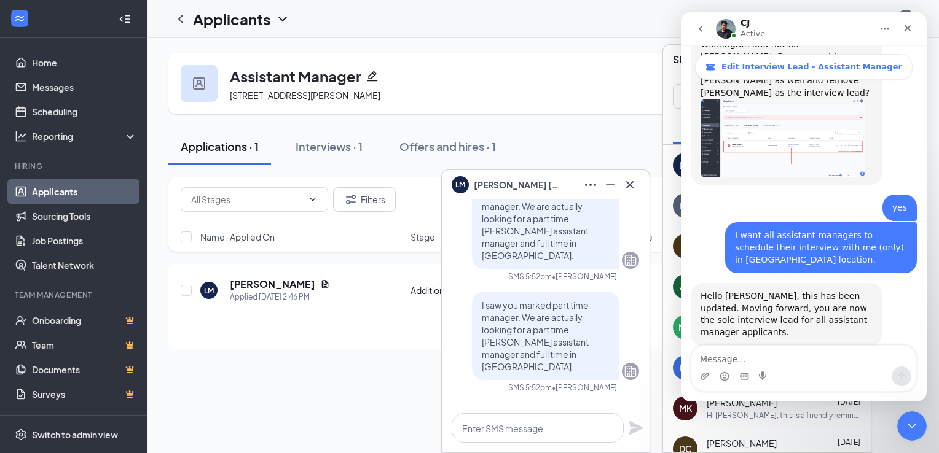
click at [745, 353] on textarea "Message…" at bounding box center [803, 356] width 225 height 21
type textarea "T"
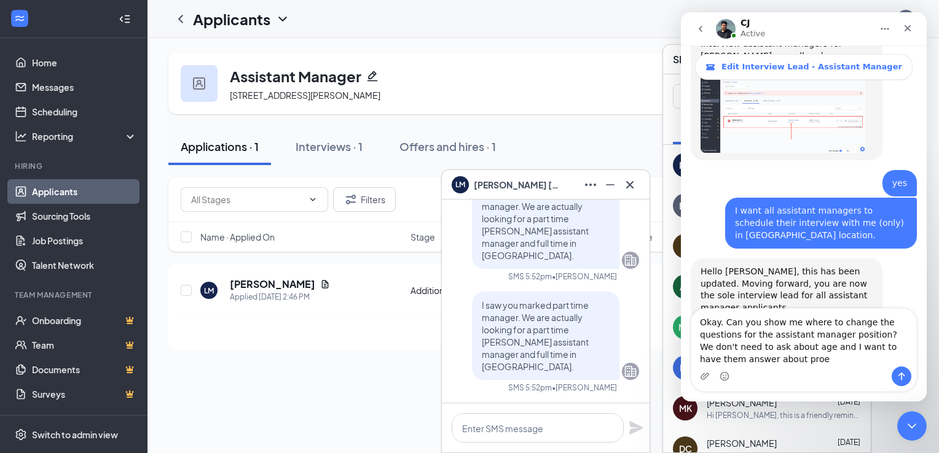
scroll to position [3190, 0]
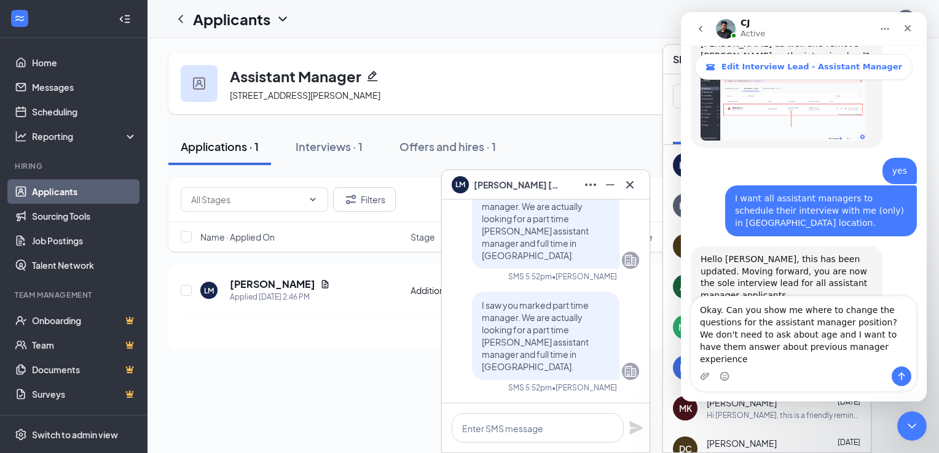
type textarea "Okay. Can you show me where to change the questions for the assistant manager p…"
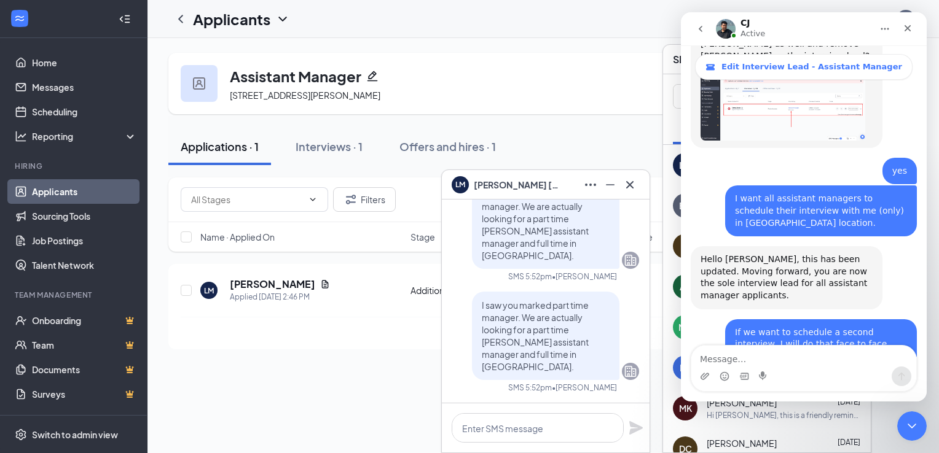
scroll to position [3238, 0]
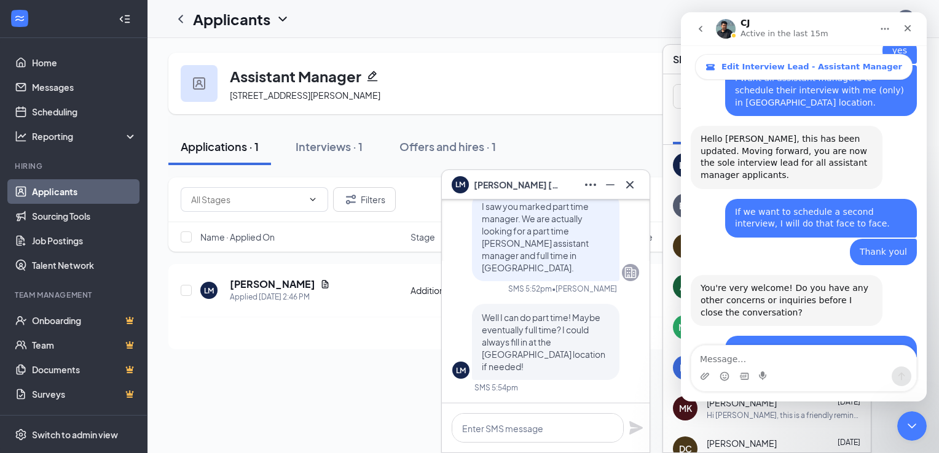
scroll to position [3311, 0]
click at [479, 436] on textarea at bounding box center [538, 428] width 172 height 29
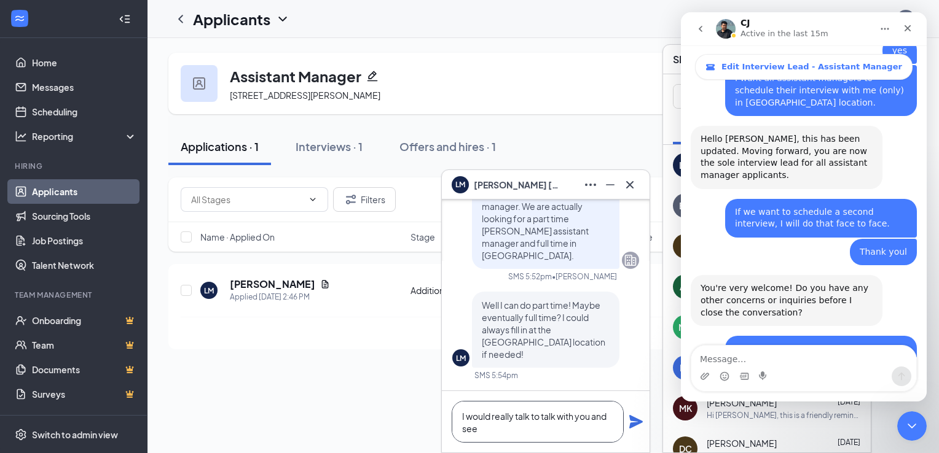
click at [528, 418] on textarea "I would really talk to talk with you and see" at bounding box center [538, 422] width 172 height 42
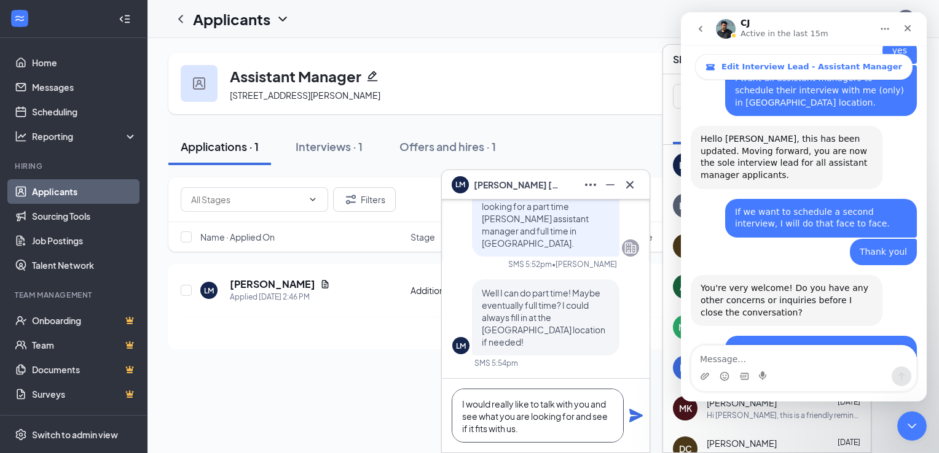
type textarea "I would really like to talk with you and see what you are looking for and see i…"
click at [639, 421] on icon "Plane" at bounding box center [636, 416] width 15 height 15
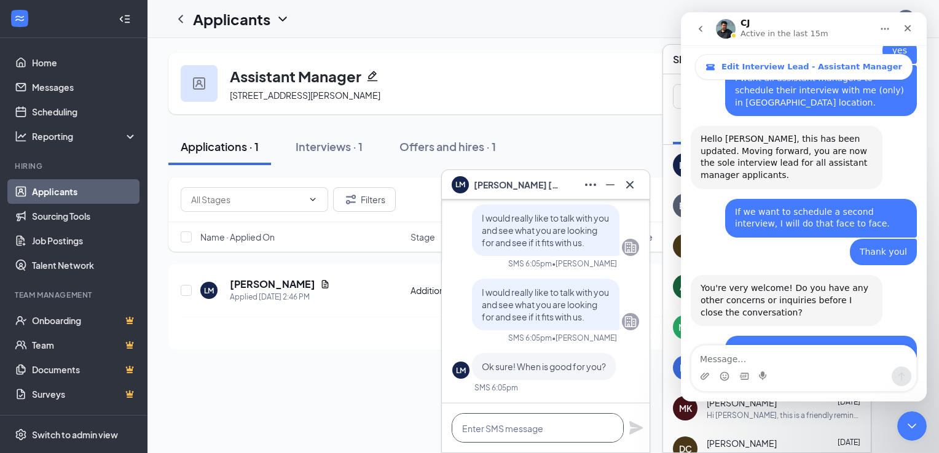
click at [490, 424] on textarea at bounding box center [538, 428] width 172 height 29
type textarea "I"
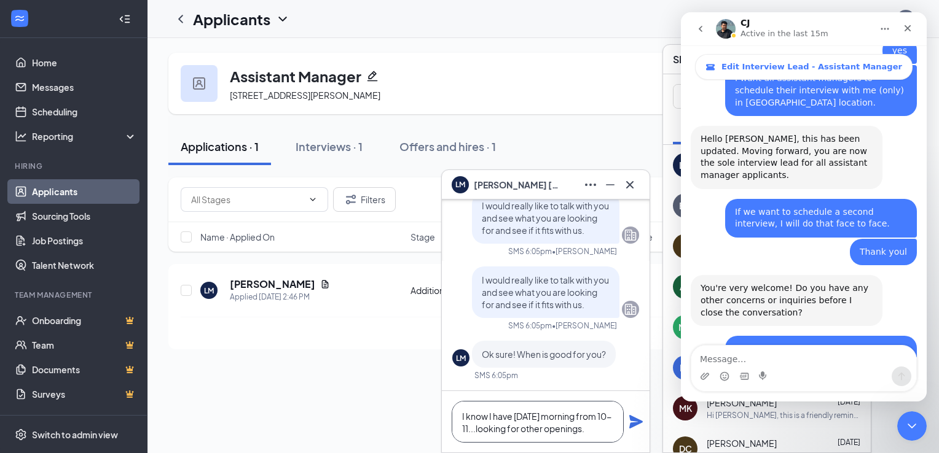
type textarea "I know I have [DATE] morning from 10-11...looking for other openings."
click at [637, 425] on icon "Plane" at bounding box center [636, 422] width 14 height 14
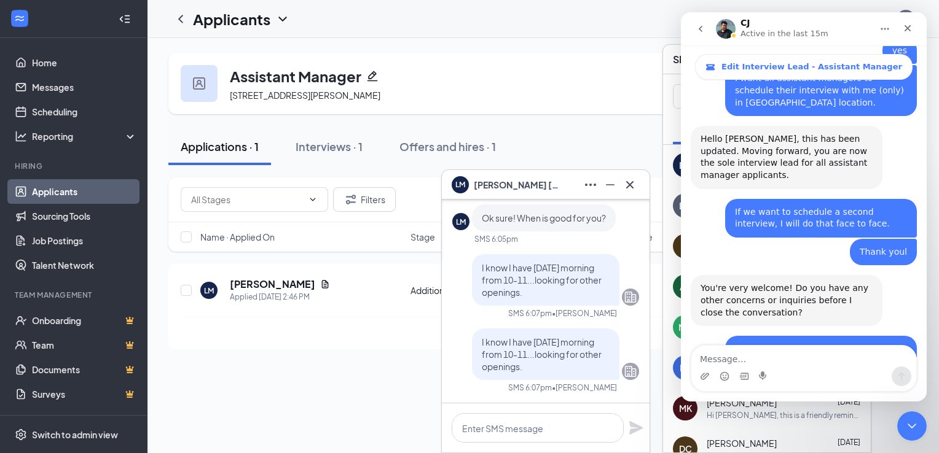
click at [699, 30] on icon "go back" at bounding box center [701, 29] width 10 height 10
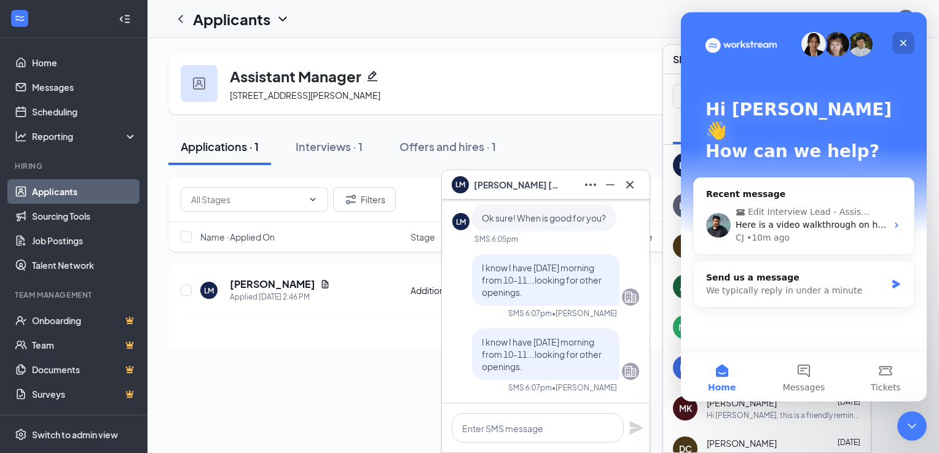
click at [903, 38] on icon "Close" at bounding box center [903, 43] width 10 height 10
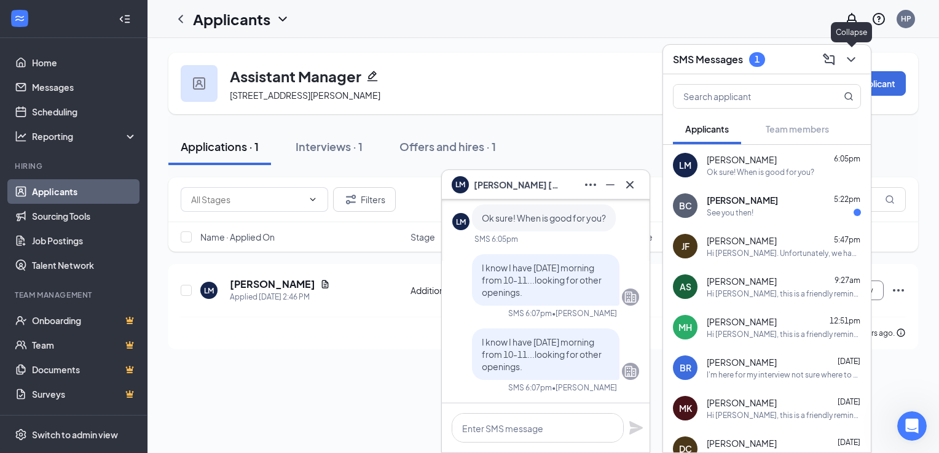
click at [850, 63] on icon "ChevronDown" at bounding box center [851, 59] width 15 height 15
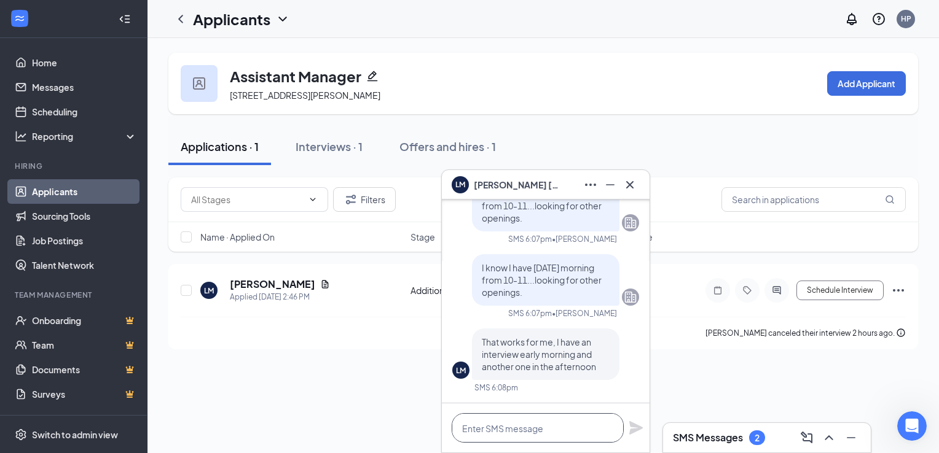
click at [499, 422] on textarea at bounding box center [538, 428] width 172 height 29
type textarea "Perfect. I will mark that time for you."
click at [633, 429] on icon "Plane" at bounding box center [636, 429] width 14 height 14
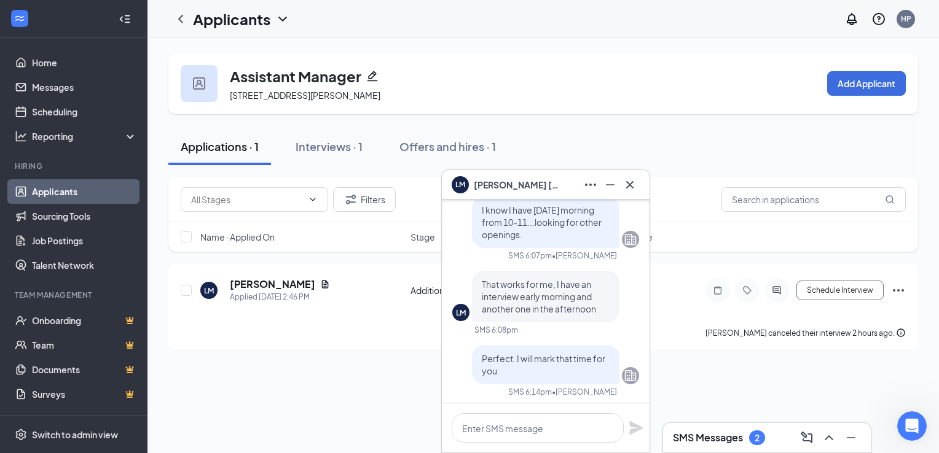
scroll to position [-66, 0]
click at [715, 138] on div "Applications · 1 Interviews · 1 Offers and hires · 1" at bounding box center [543, 146] width 750 height 61
click at [71, 113] on link "Scheduling" at bounding box center [84, 112] width 105 height 25
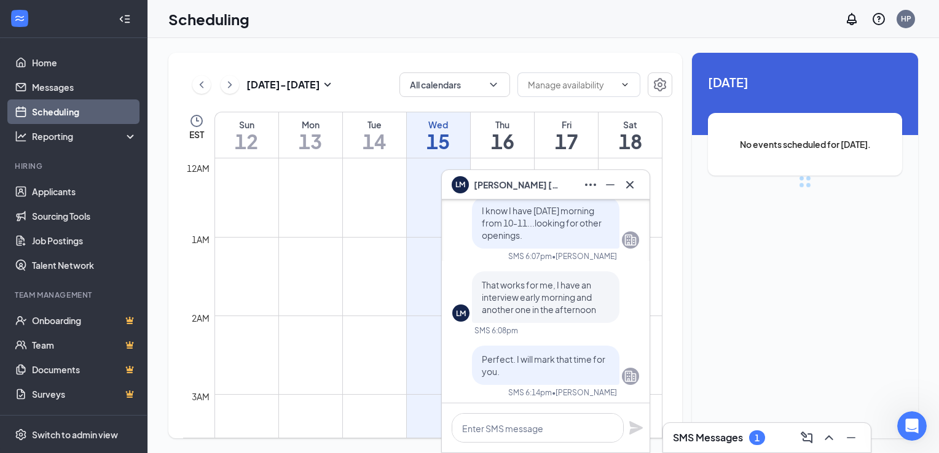
scroll to position [604, 0]
click at [601, 41] on div "[DATE] - [DATE] Calendars (1) EST Sun 12 Mon 13 Tue 14 Wed 15 Thu 16 Fri 17 Sat…" at bounding box center [542, 245] width 791 height 415
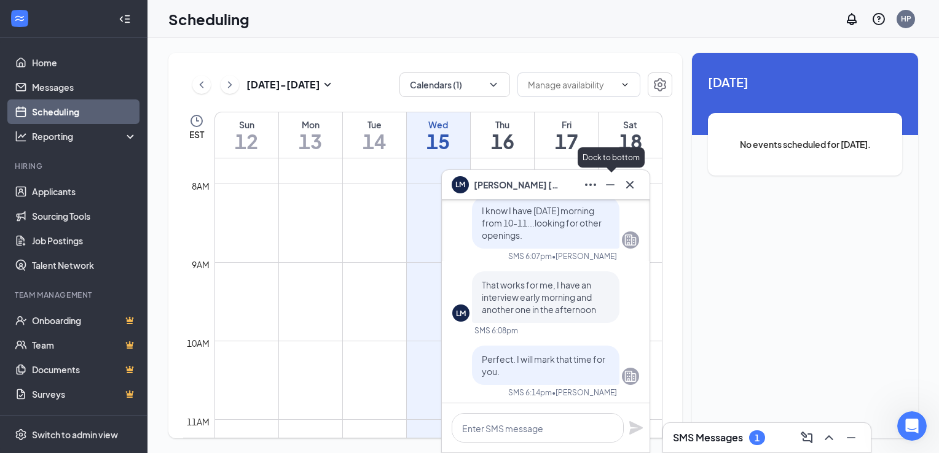
click at [614, 192] on icon "Minimize" at bounding box center [610, 185] width 15 height 15
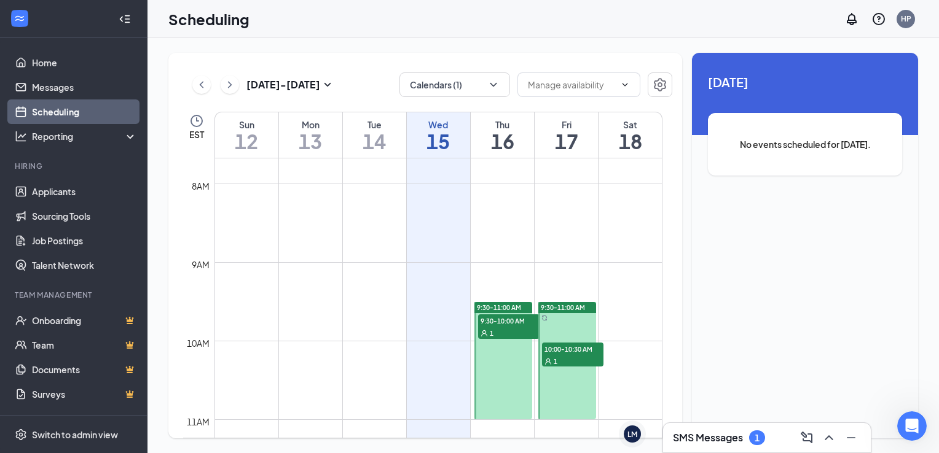
click at [511, 324] on span "9:30-10:00 AM" at bounding box center [508, 321] width 61 height 12
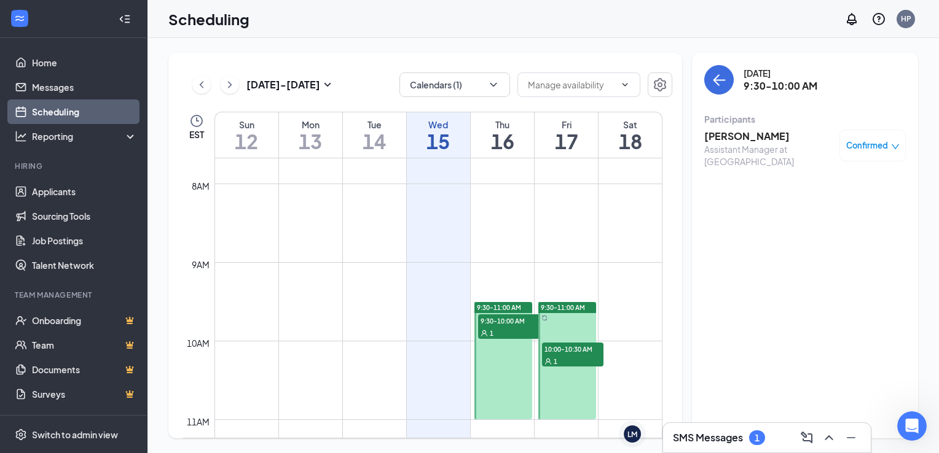
click at [736, 139] on h3 "[PERSON_NAME]" at bounding box center [768, 137] width 129 height 14
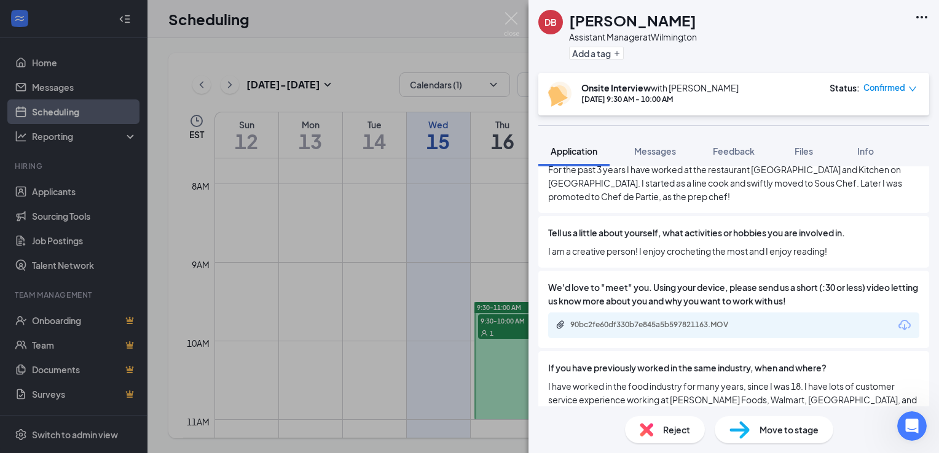
scroll to position [798, 0]
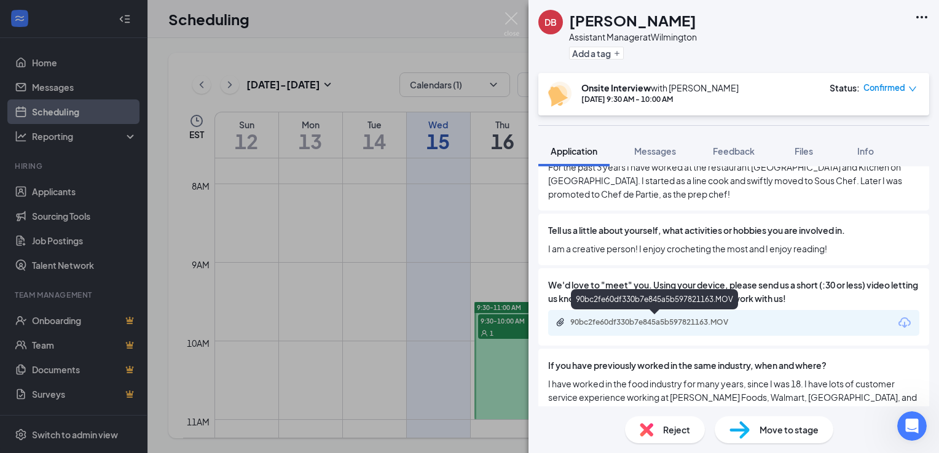
click at [669, 318] on div "90bc2fe60df330b7e845a5b597821163.MOV" at bounding box center [656, 323] width 172 height 10
click at [544, 53] on div "DB [PERSON_NAME] Assistant Manager at Wilmington Add a tag" at bounding box center [617, 36] width 159 height 53
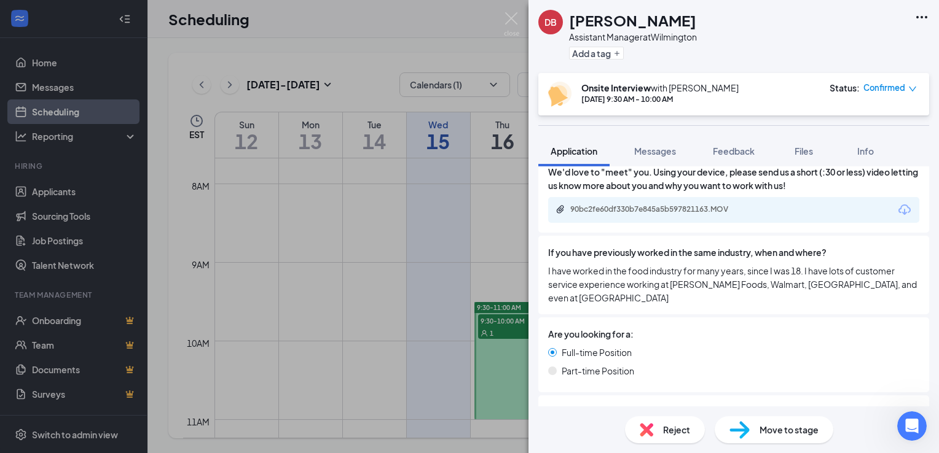
scroll to position [916, 0]
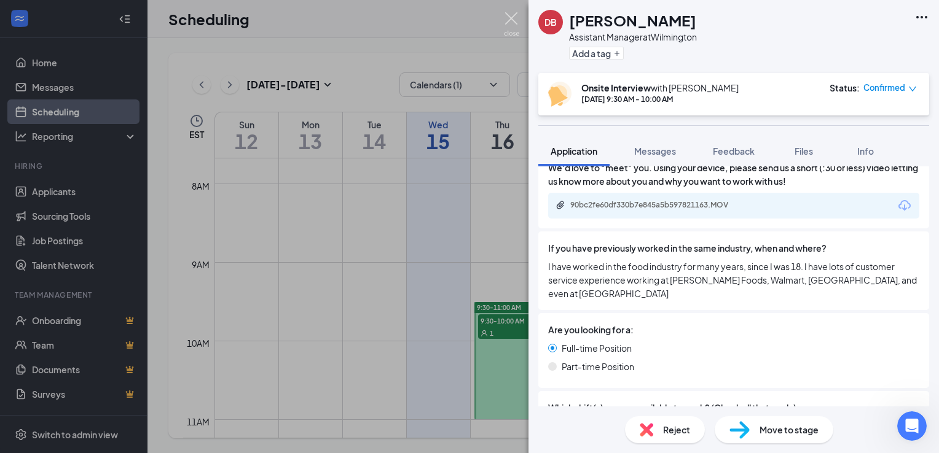
click at [513, 18] on img at bounding box center [511, 24] width 15 height 24
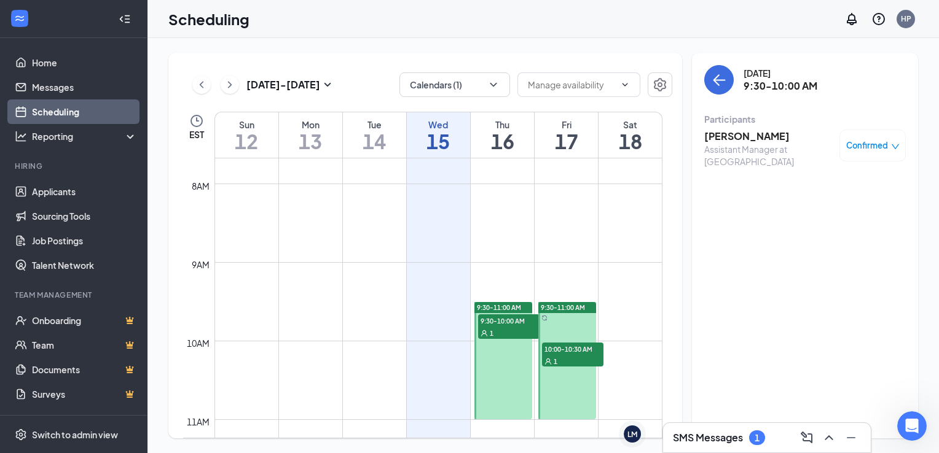
click at [504, 391] on div at bounding box center [503, 360] width 58 height 117
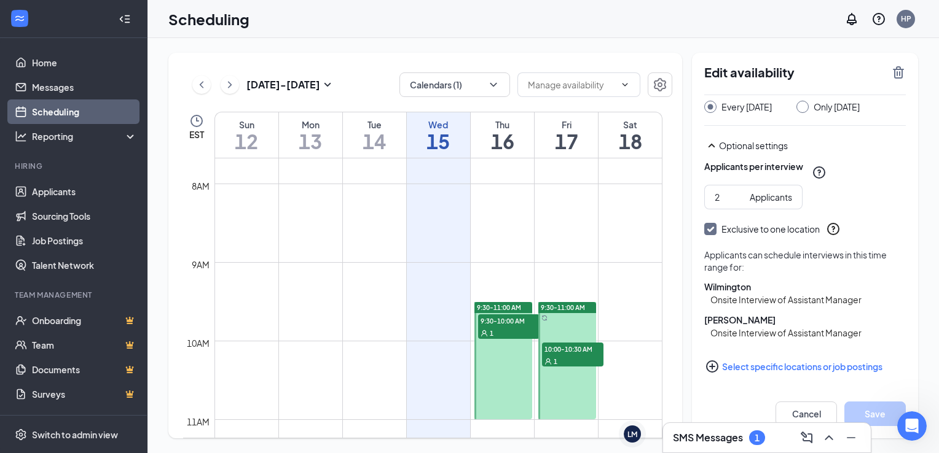
scroll to position [111, 0]
click at [580, 353] on span "10:00-10:30 AM" at bounding box center [572, 349] width 61 height 12
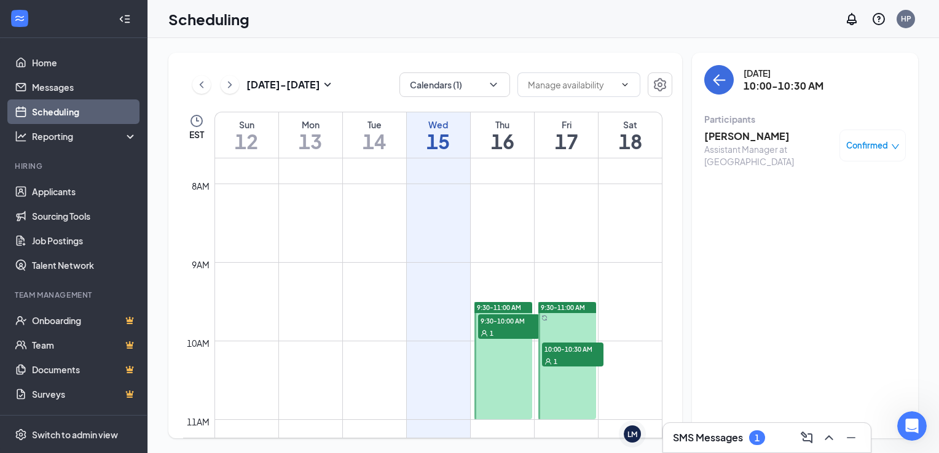
click at [864, 151] on span "Confirmed" at bounding box center [867, 145] width 42 height 12
click at [713, 193] on div "[DATE] 10:00-10:30 AM Participants [PERSON_NAME] Assistant Manager at [PERSON_N…" at bounding box center [805, 246] width 226 height 386
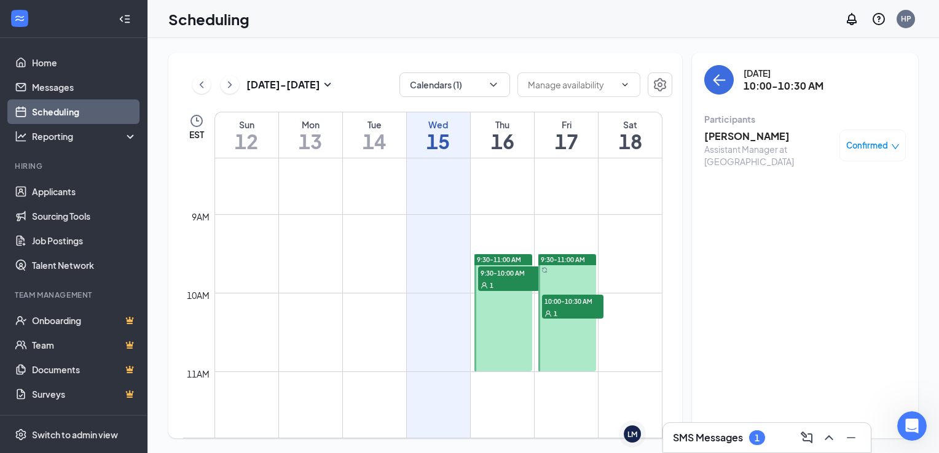
scroll to position [651, 0]
click at [732, 432] on h3 "SMS Messages" at bounding box center [708, 438] width 70 height 14
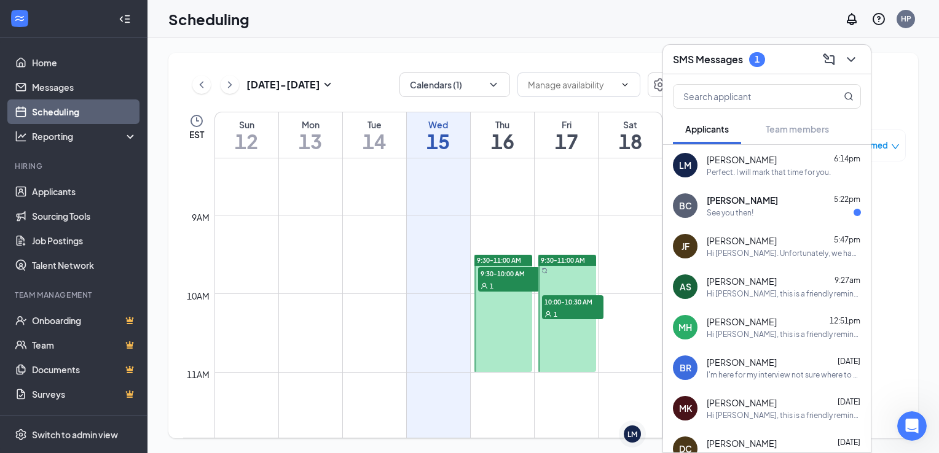
click at [759, 199] on span "[PERSON_NAME]" at bounding box center [742, 200] width 71 height 12
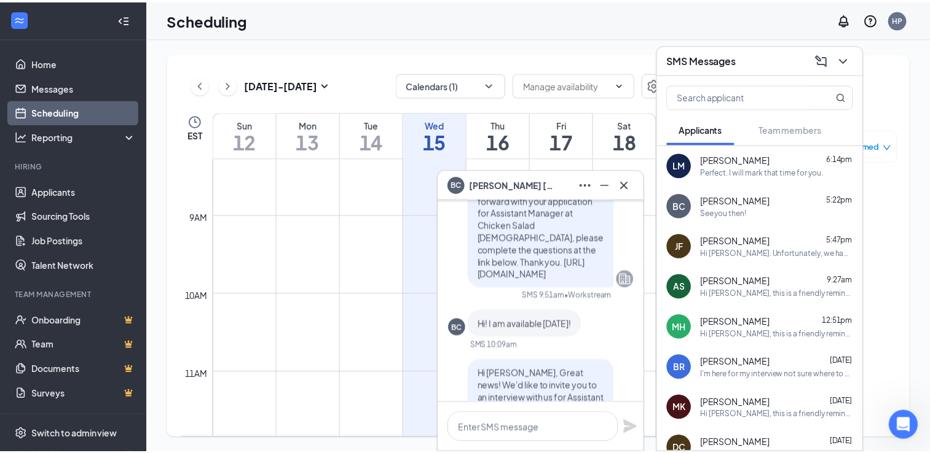
scroll to position [-490, 0]
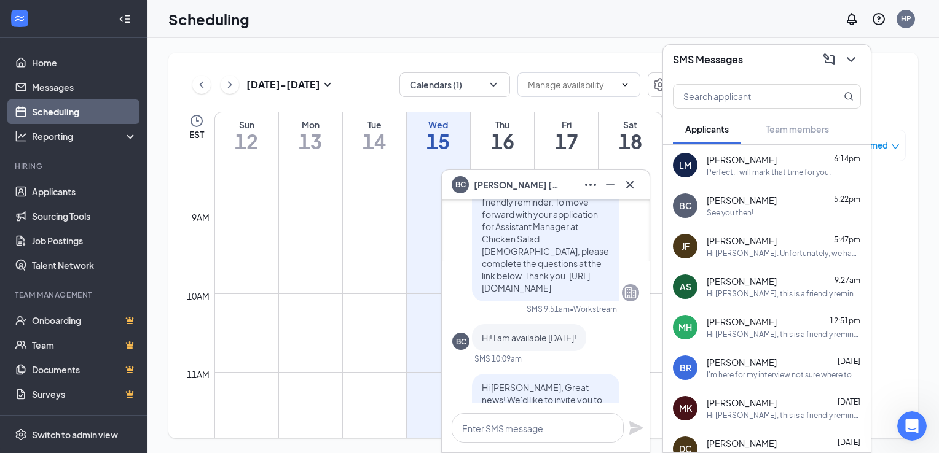
click at [610, 15] on div "Scheduling HP" at bounding box center [542, 19] width 791 height 38
click at [857, 61] on icon "ChevronDown" at bounding box center [851, 59] width 15 height 15
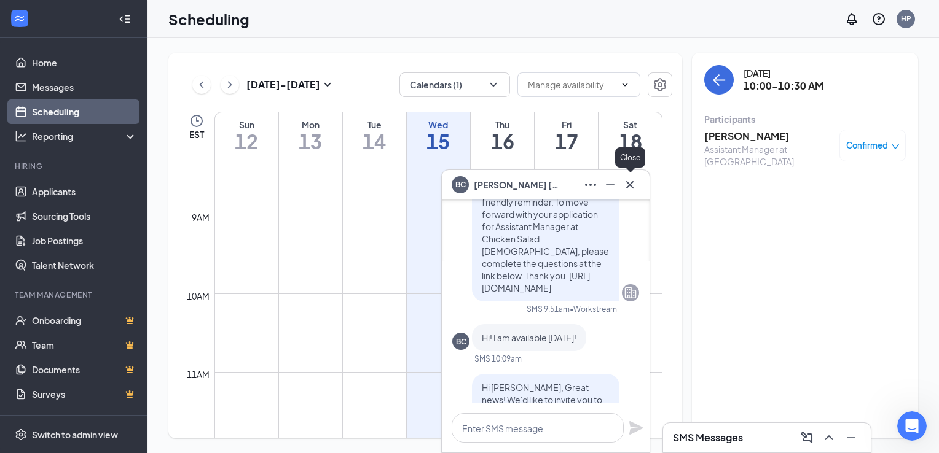
click at [628, 189] on icon "Cross" at bounding box center [629, 185] width 15 height 15
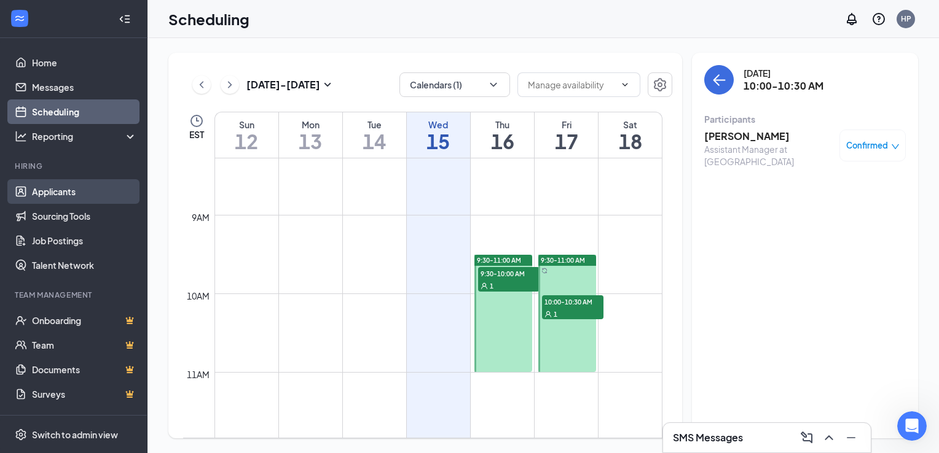
click at [51, 189] on link "Applicants" at bounding box center [84, 191] width 105 height 25
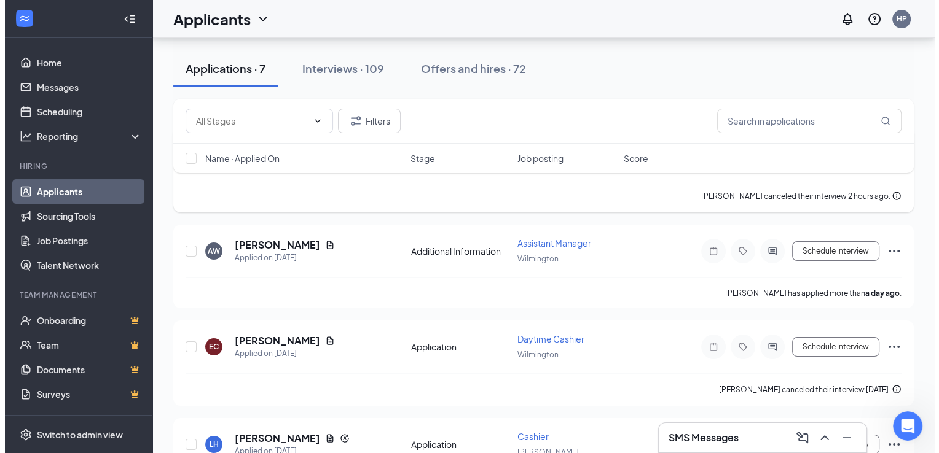
scroll to position [124, 0]
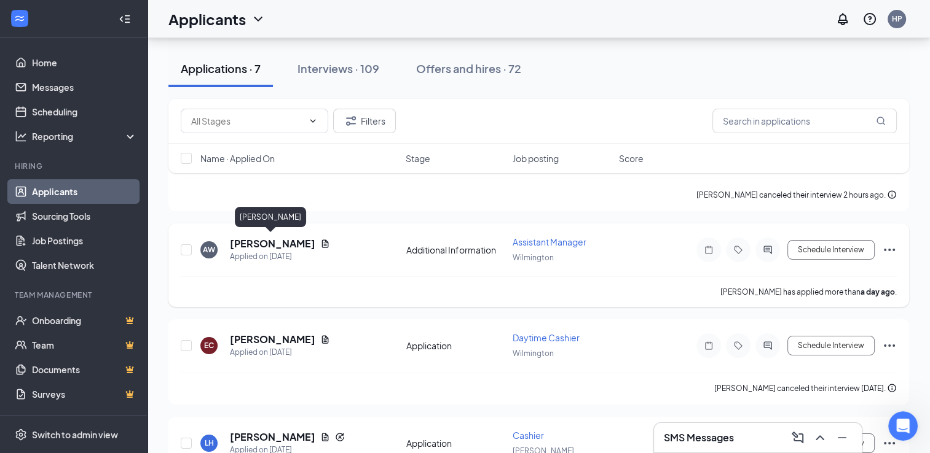
click at [281, 241] on h5 "[PERSON_NAME]" at bounding box center [272, 244] width 85 height 14
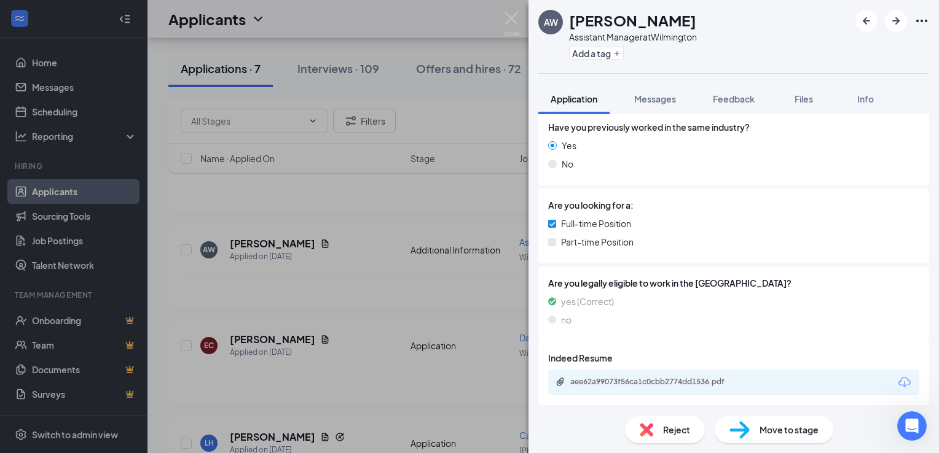
scroll to position [212, 0]
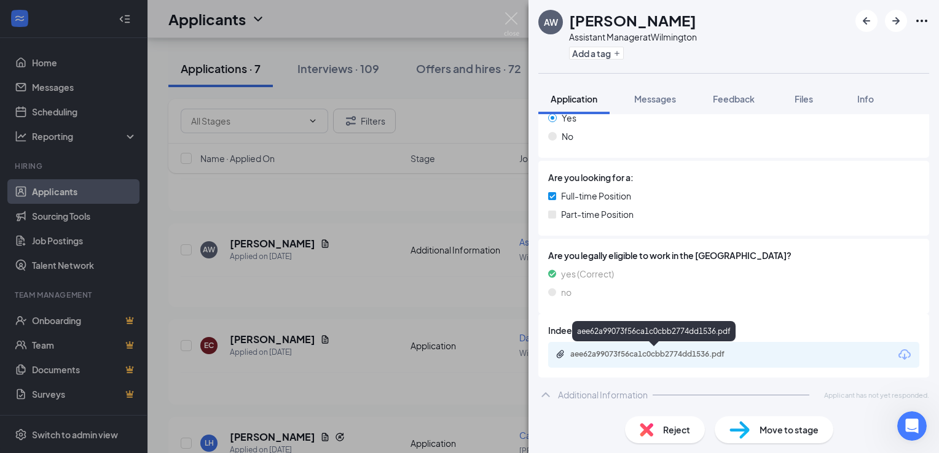
click at [673, 354] on div "aee62a99073f56ca1c0cbb2774dd1536.pdf" at bounding box center [656, 355] width 172 height 10
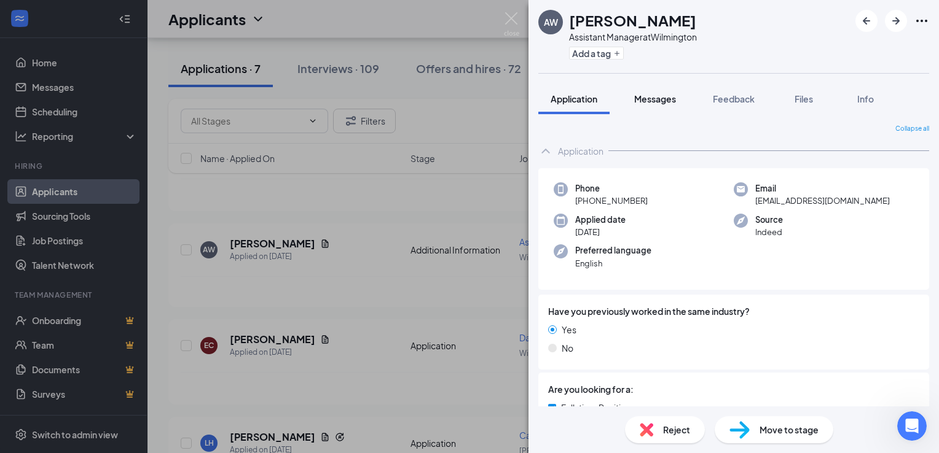
click at [661, 93] on div "Messages" at bounding box center [655, 99] width 42 height 12
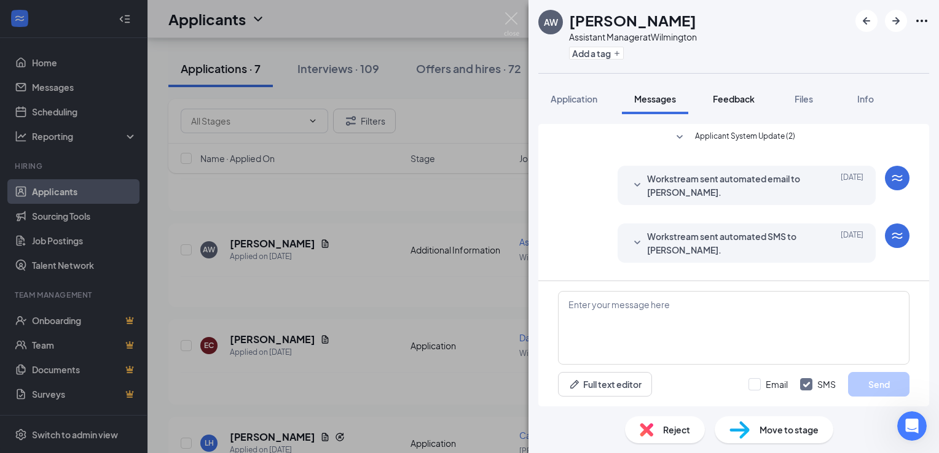
click at [750, 100] on span "Feedback" at bounding box center [734, 98] width 42 height 11
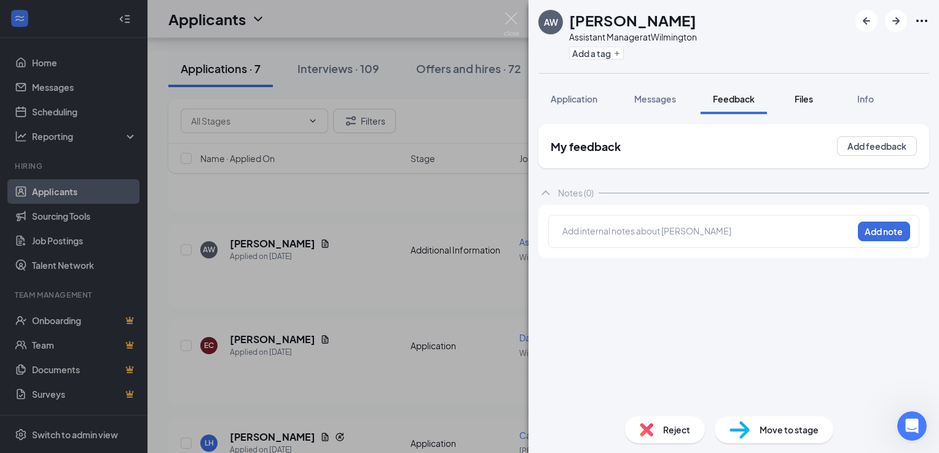
click at [806, 101] on span "Files" at bounding box center [804, 98] width 18 height 11
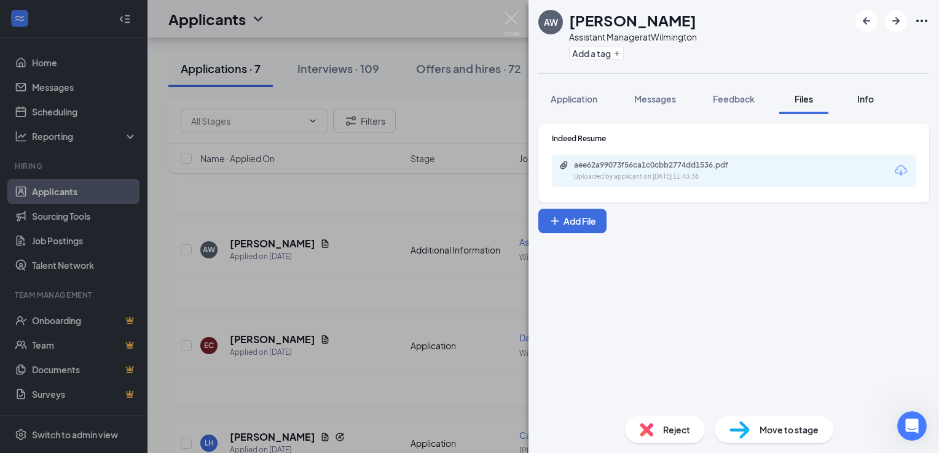
click at [867, 99] on span "Info" at bounding box center [865, 98] width 17 height 11
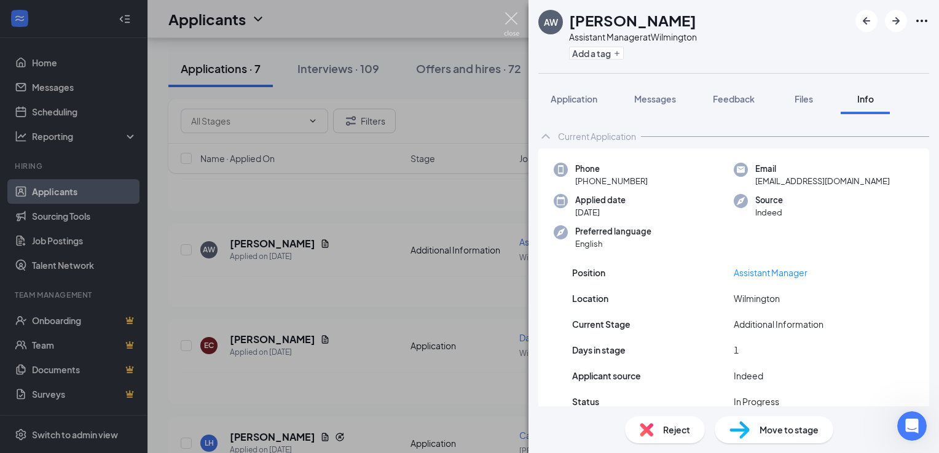
click at [514, 20] on img at bounding box center [511, 24] width 15 height 24
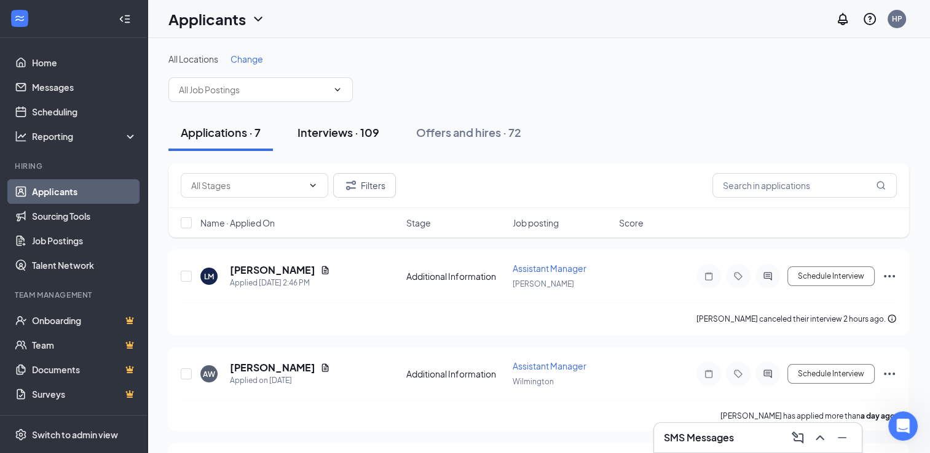
click at [347, 133] on div "Interviews · 109" at bounding box center [338, 132] width 82 height 15
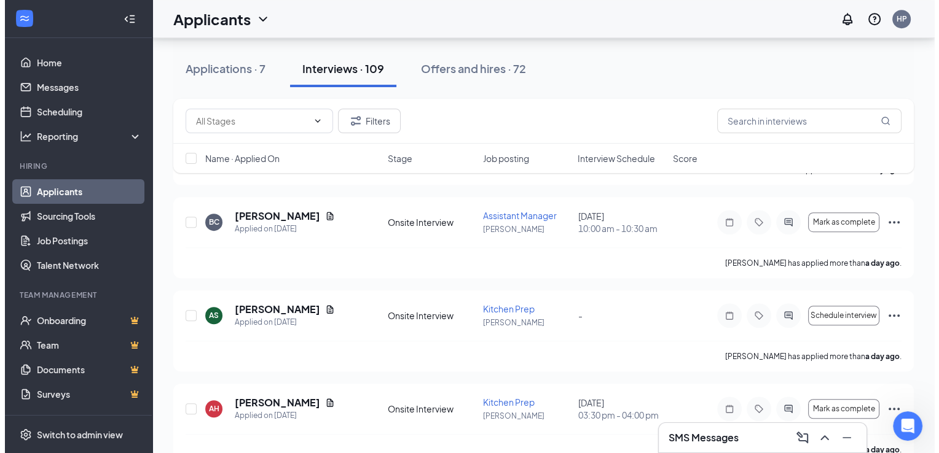
scroll to position [731, 0]
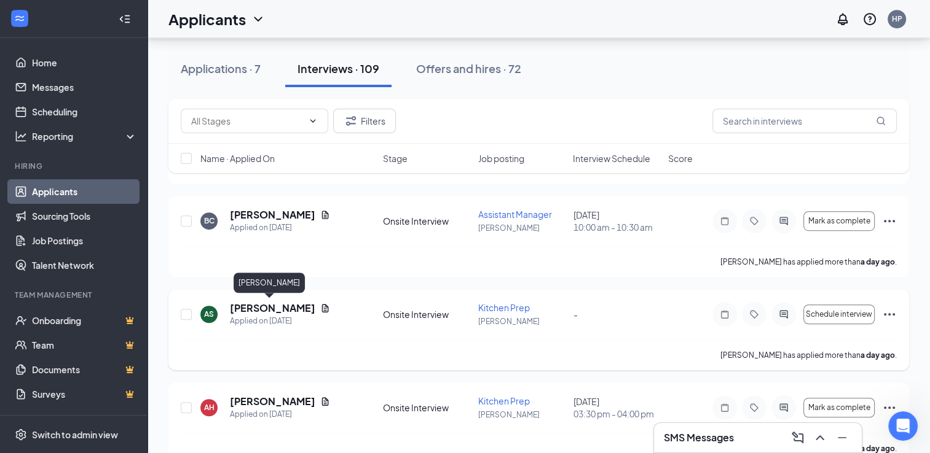
click at [265, 307] on h5 "[PERSON_NAME]" at bounding box center [272, 309] width 85 height 14
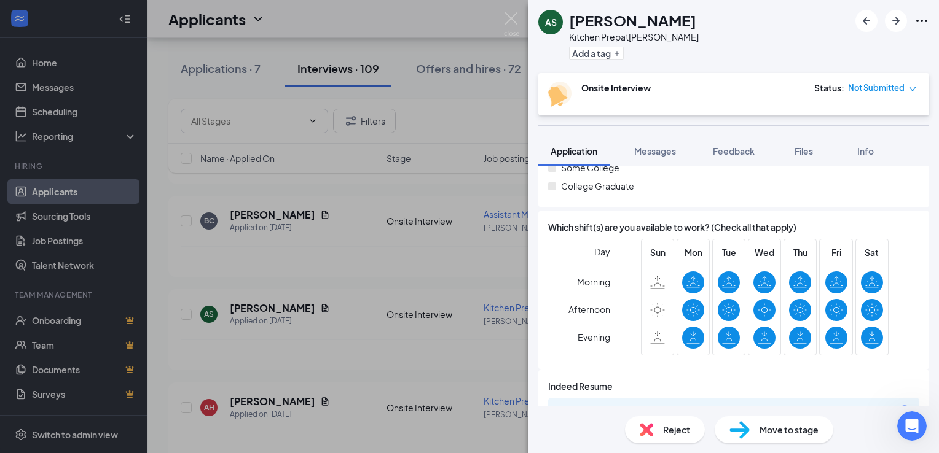
scroll to position [1090, 0]
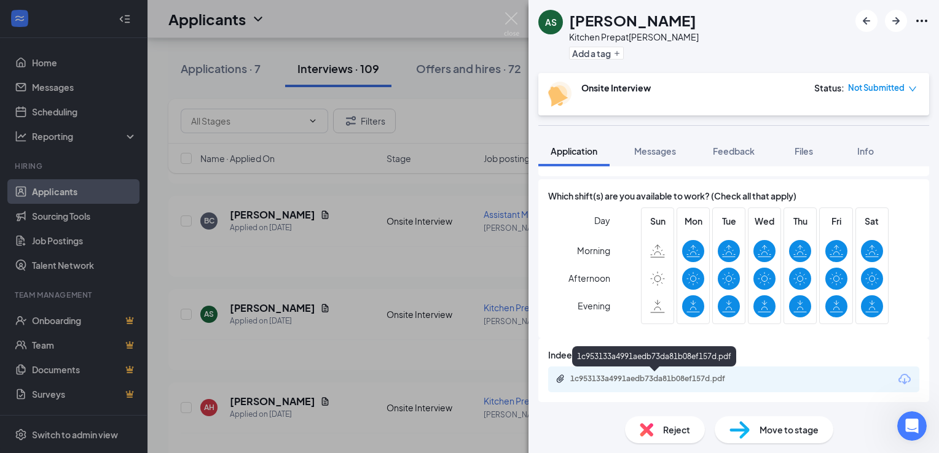
click at [607, 380] on div "1c953133a4991aedb73da81b08ef157d.pdf" at bounding box center [656, 379] width 172 height 10
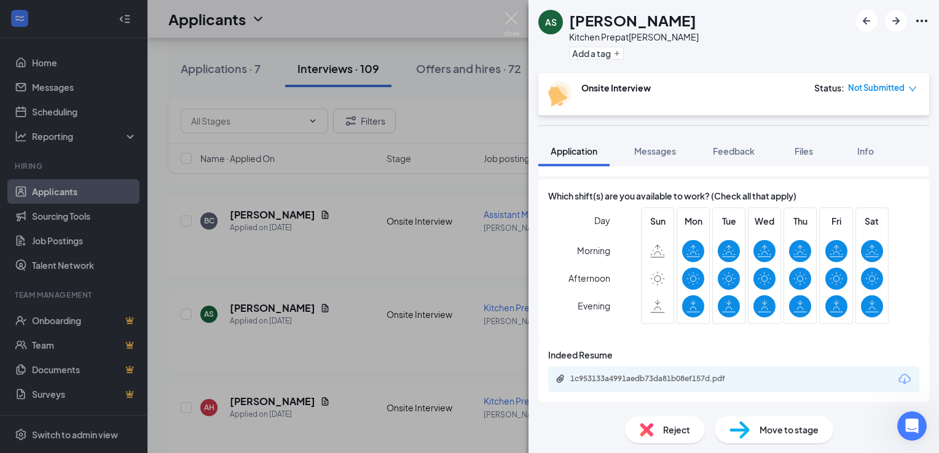
scroll to position [1085, 0]
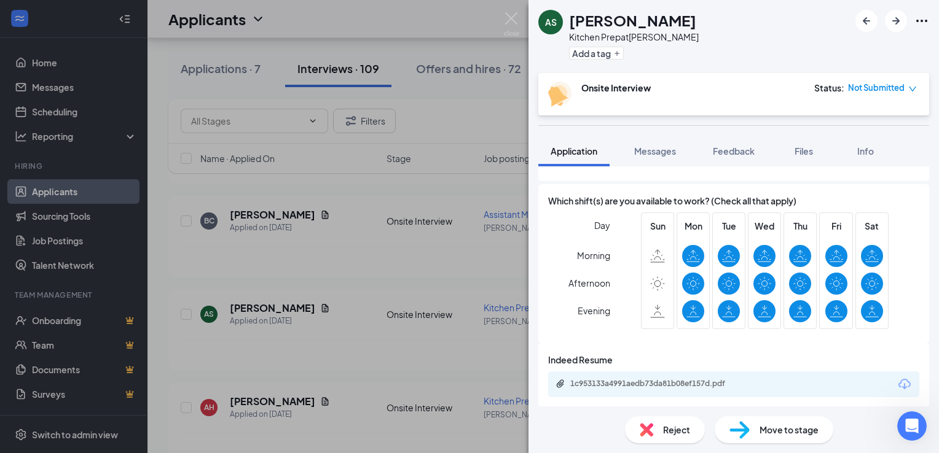
click at [876, 87] on span "Not Submitted" at bounding box center [876, 88] width 57 height 12
click at [753, 87] on div "Onsite Interview Status : Not Submitted" at bounding box center [732, 94] width 369 height 25
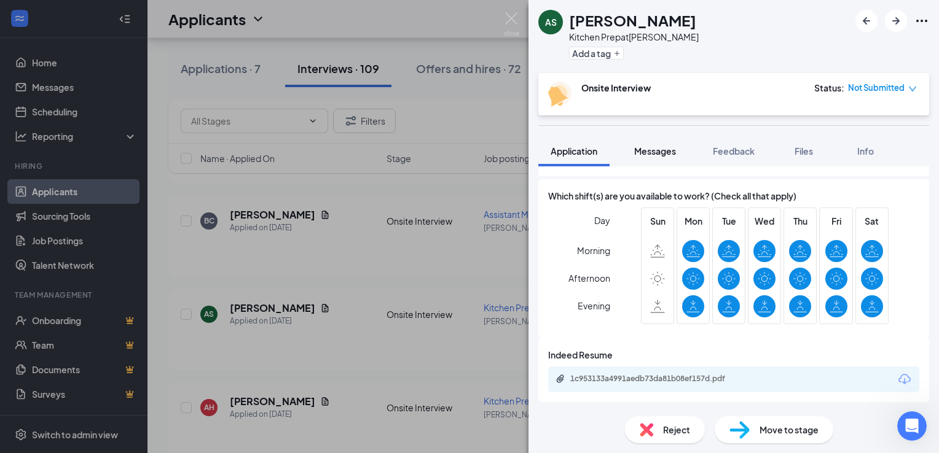
click at [648, 157] on button "Messages" at bounding box center [655, 151] width 66 height 31
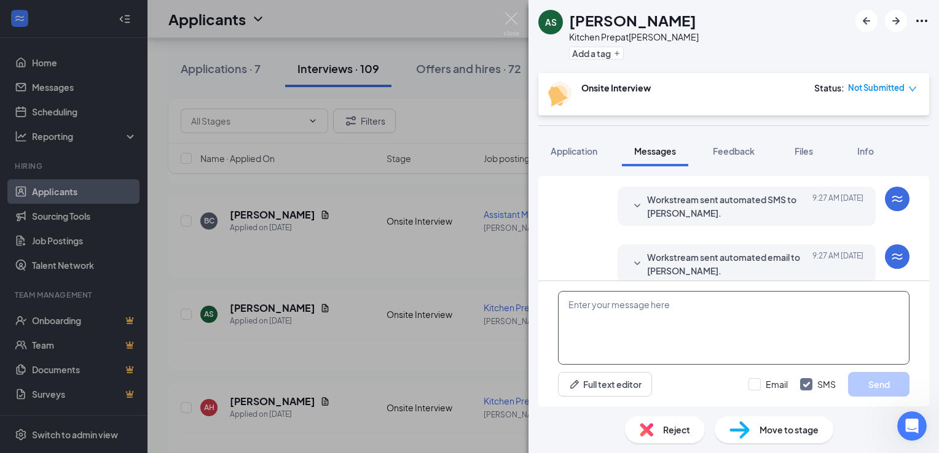
click at [637, 315] on textarea at bounding box center [733, 328] width 351 height 74
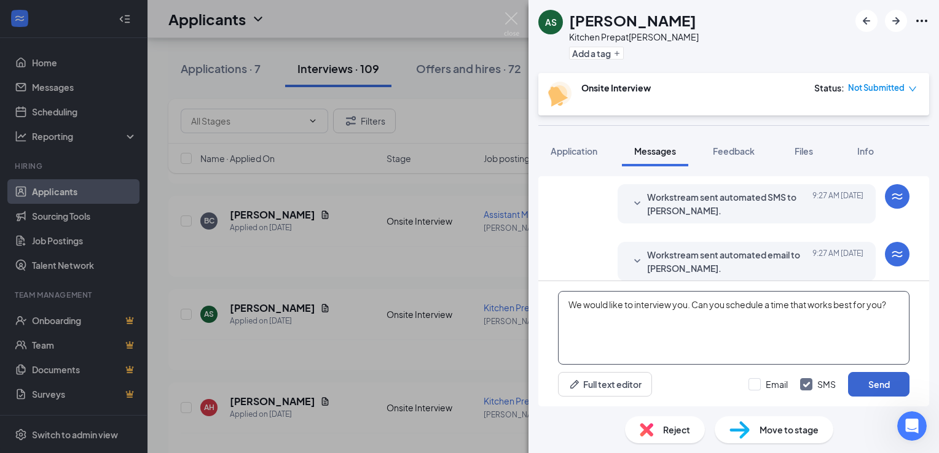
type textarea "We would like to interview you. Can you schedule a time that works best for you?"
click at [879, 383] on button "Send" at bounding box center [878, 384] width 61 height 25
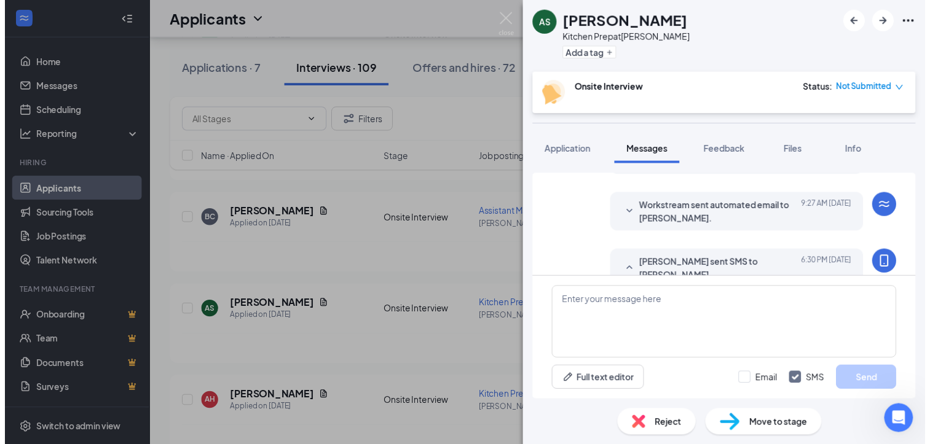
scroll to position [637, 0]
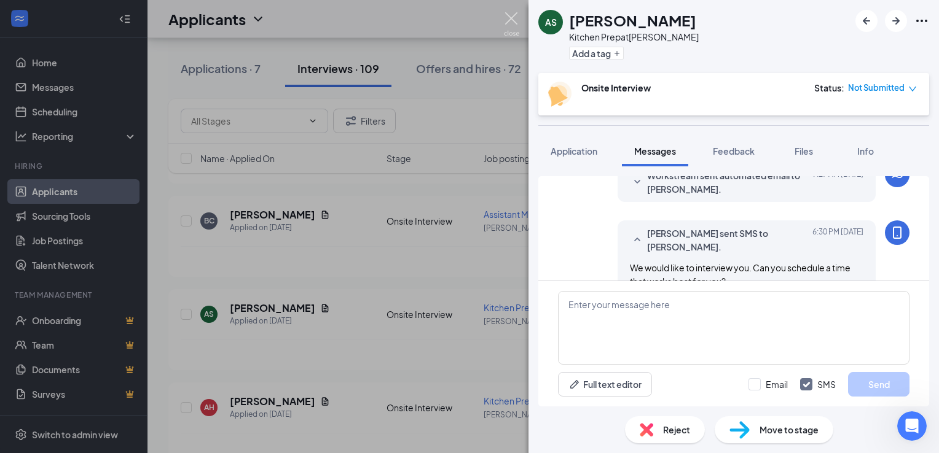
click at [505, 14] on img at bounding box center [511, 24] width 15 height 24
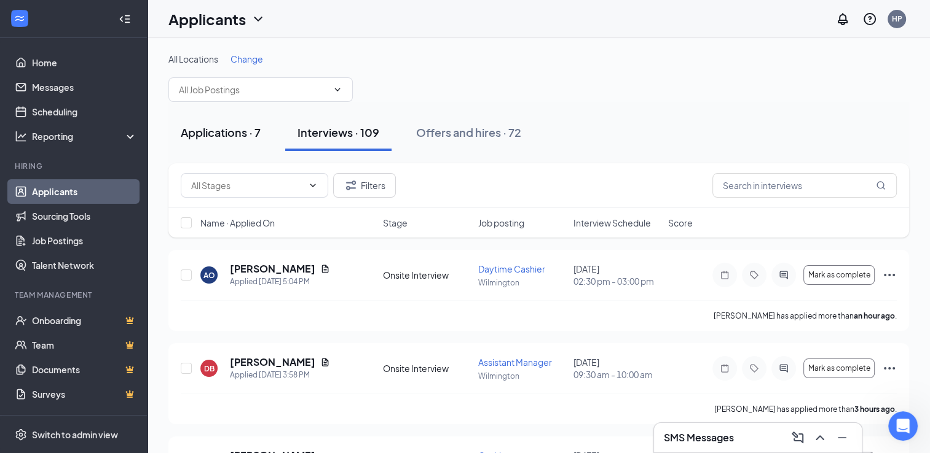
click at [231, 129] on div "Applications · 7" at bounding box center [221, 132] width 80 height 15
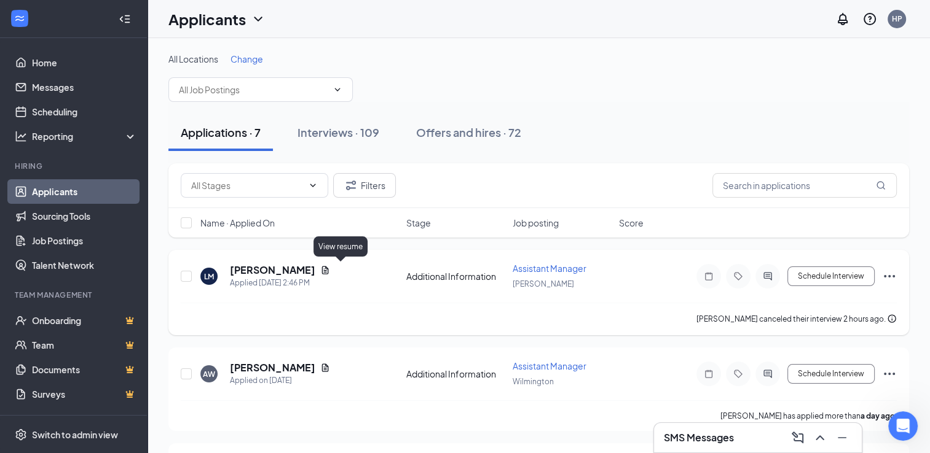
click at [330, 269] on icon "Document" at bounding box center [325, 270] width 10 height 10
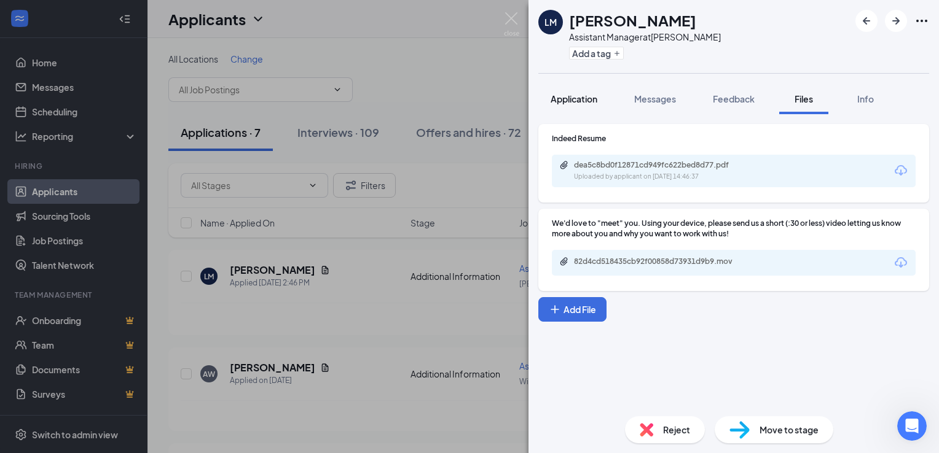
click at [579, 95] on span "Application" at bounding box center [574, 98] width 47 height 11
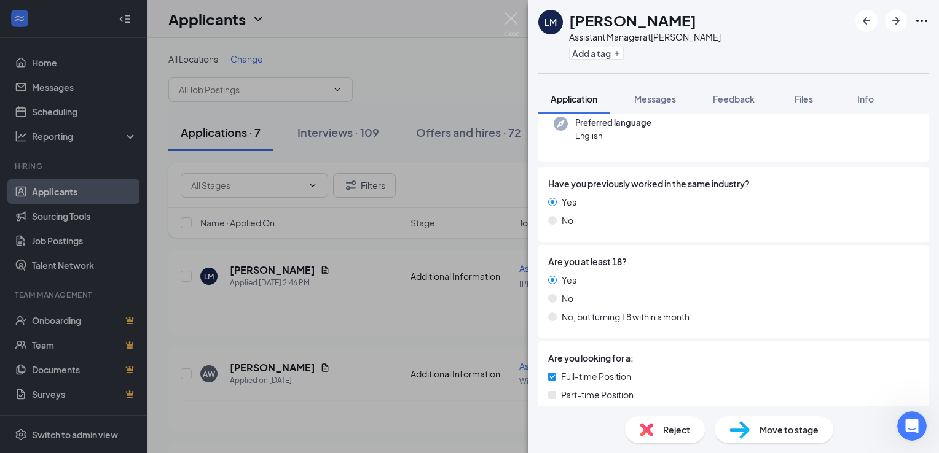
scroll to position [20, 0]
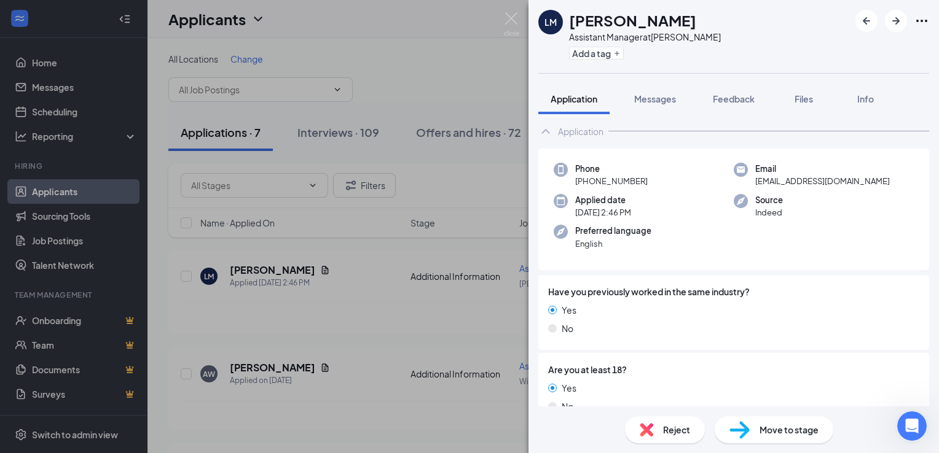
click at [307, 274] on div "[PERSON_NAME] Assistant Manager at [PERSON_NAME] Add a tag Application Messages…" at bounding box center [469, 226] width 939 height 453
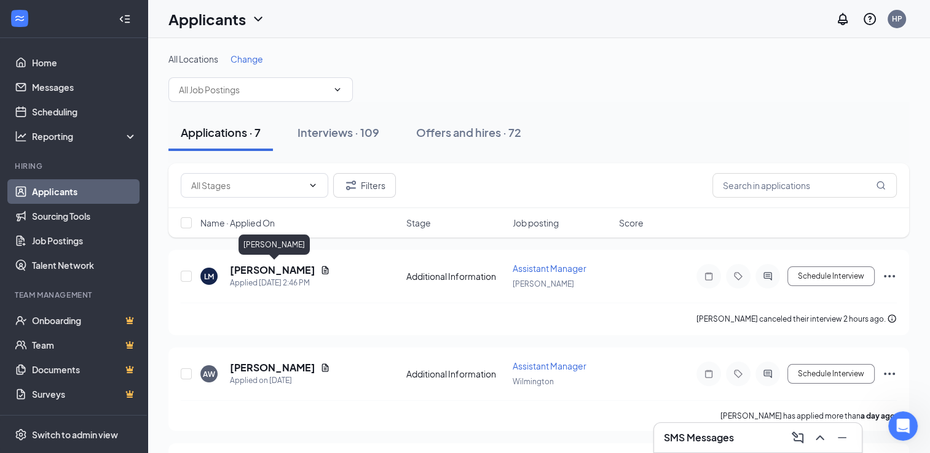
click at [307, 274] on h5 "[PERSON_NAME]" at bounding box center [272, 271] width 85 height 14
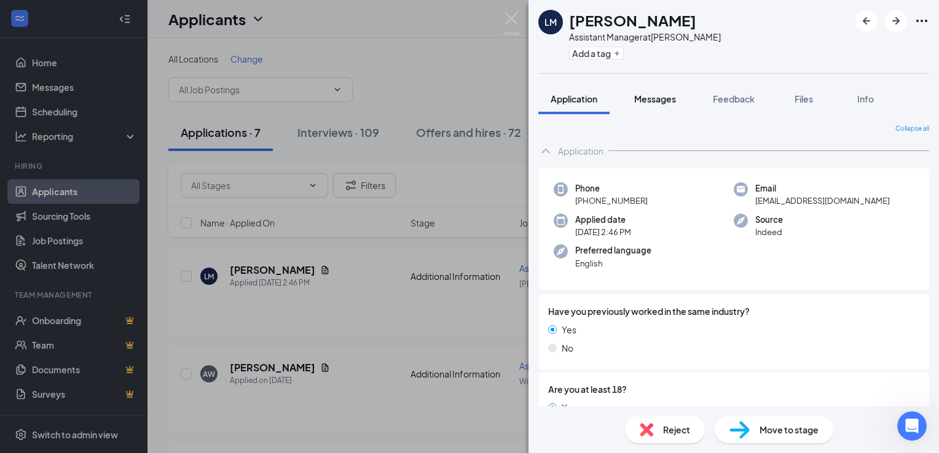
click at [659, 104] on span "Messages" at bounding box center [655, 98] width 42 height 11
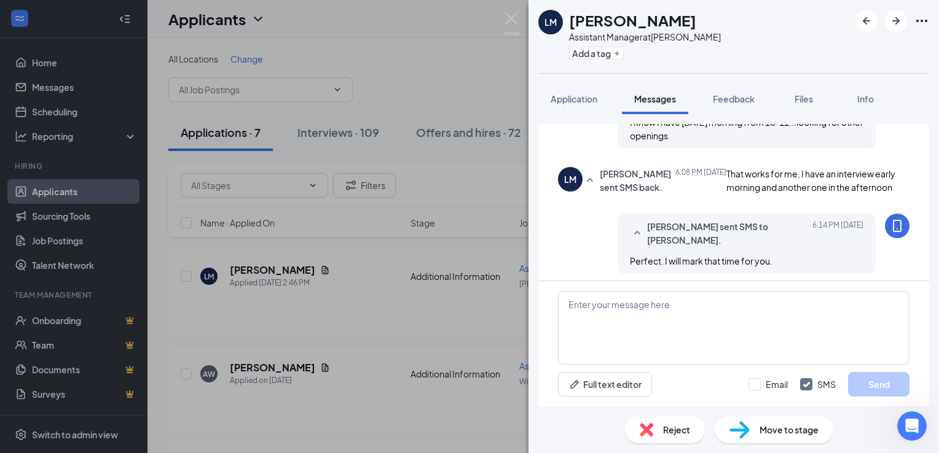
scroll to position [725, 0]
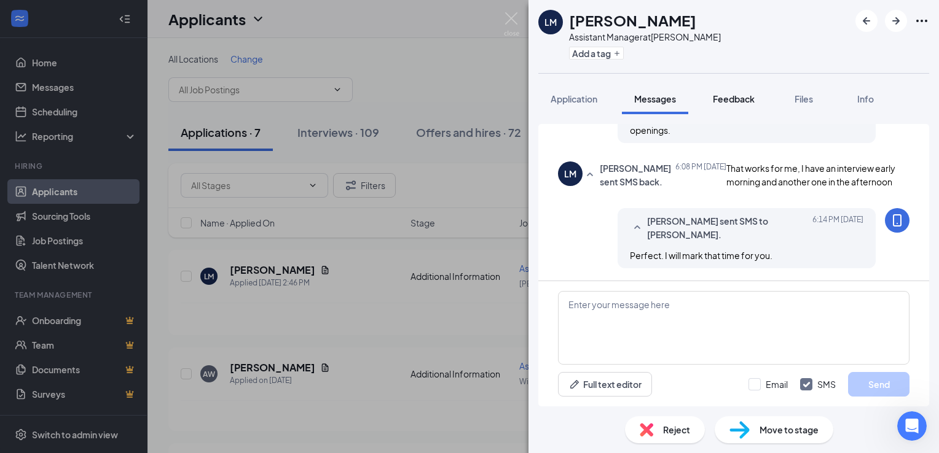
click at [734, 95] on span "Feedback" at bounding box center [734, 98] width 42 height 11
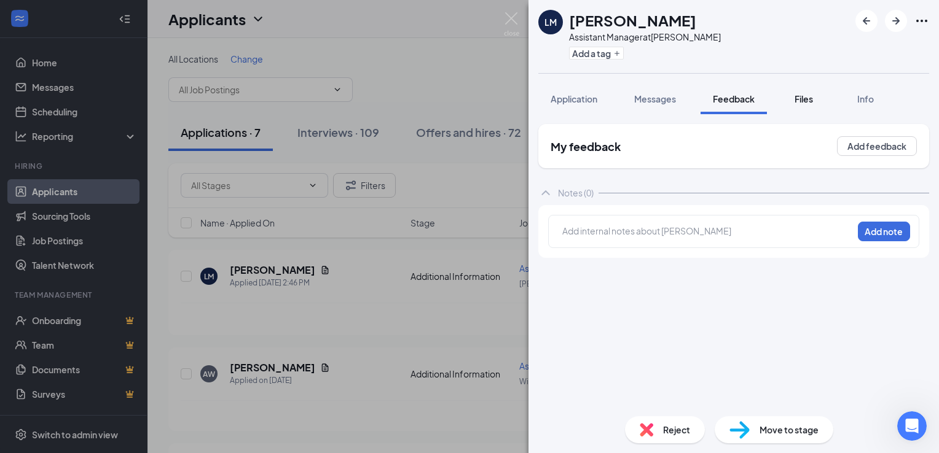
click at [813, 98] on span "Files" at bounding box center [804, 98] width 18 height 11
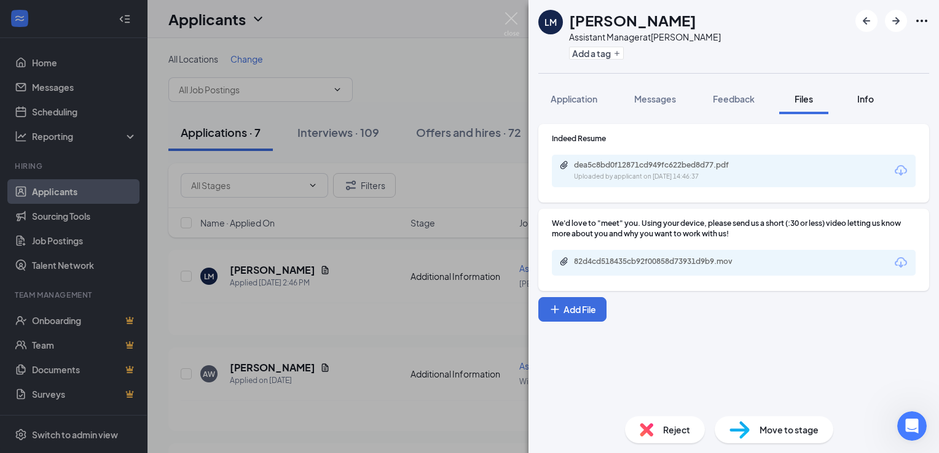
click at [877, 101] on div "Info" at bounding box center [865, 99] width 25 height 12
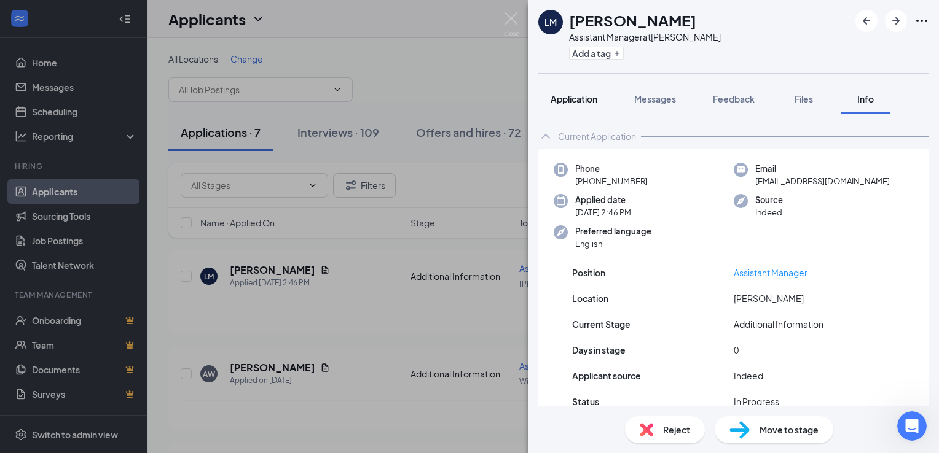
click at [575, 96] on span "Application" at bounding box center [574, 98] width 47 height 11
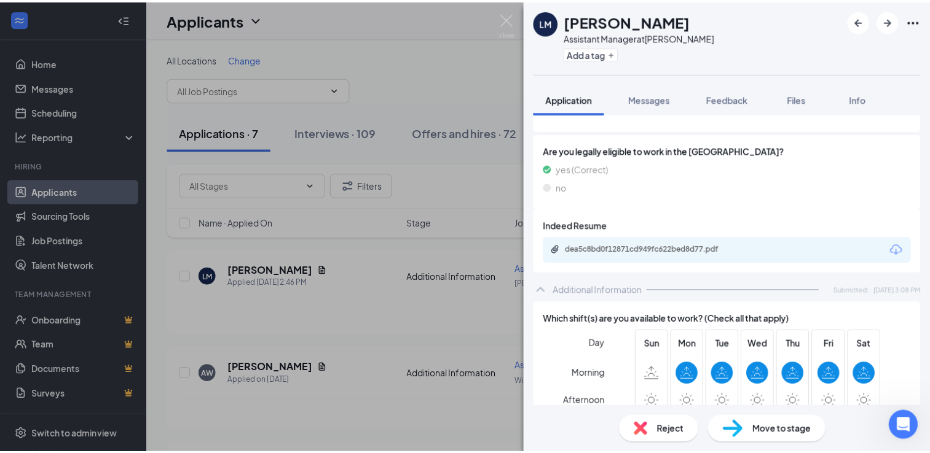
scroll to position [493, 0]
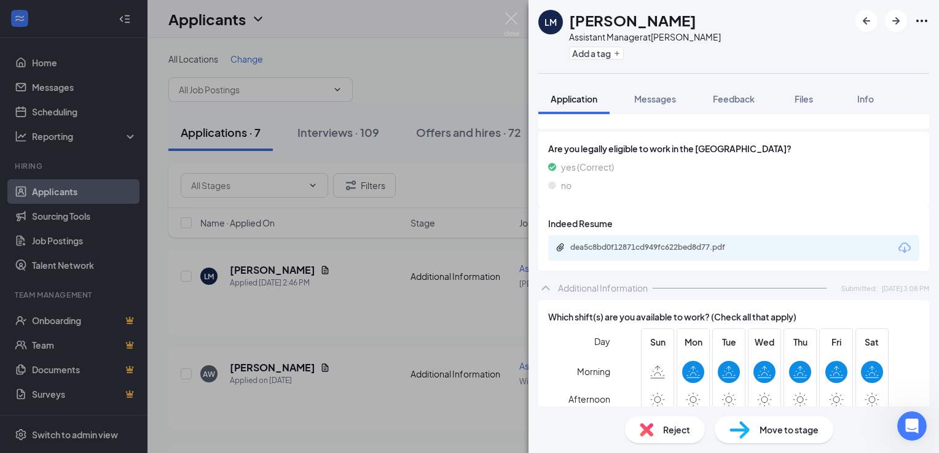
click at [402, 72] on div "[PERSON_NAME] Assistant Manager at [PERSON_NAME] Add a tag Application Messages…" at bounding box center [469, 226] width 939 height 453
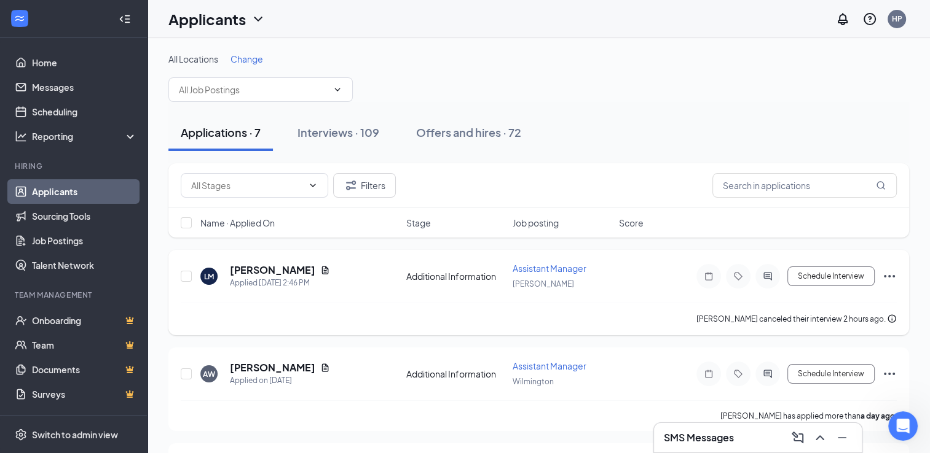
click at [895, 274] on icon "Ellipses" at bounding box center [889, 276] width 15 height 15
click at [705, 276] on icon "Note" at bounding box center [708, 276] width 7 height 8
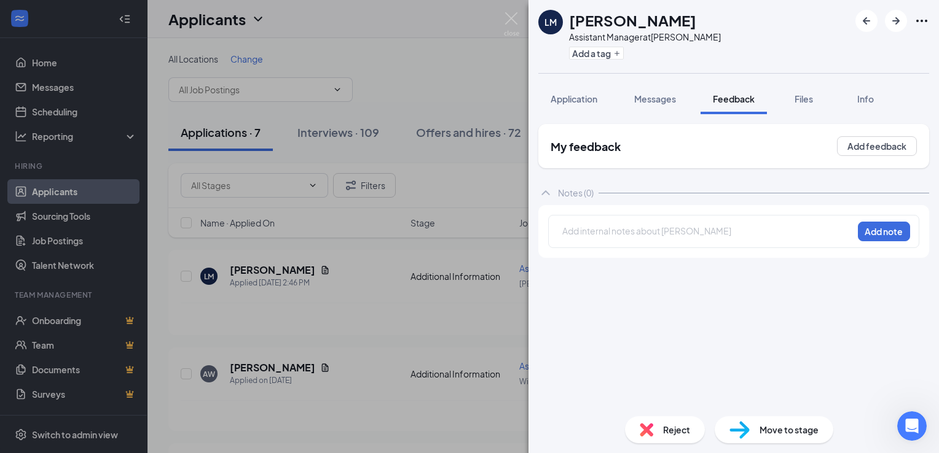
click at [457, 60] on div "[PERSON_NAME] Assistant Manager at [PERSON_NAME] Add a tag Application Messages…" at bounding box center [469, 226] width 939 height 453
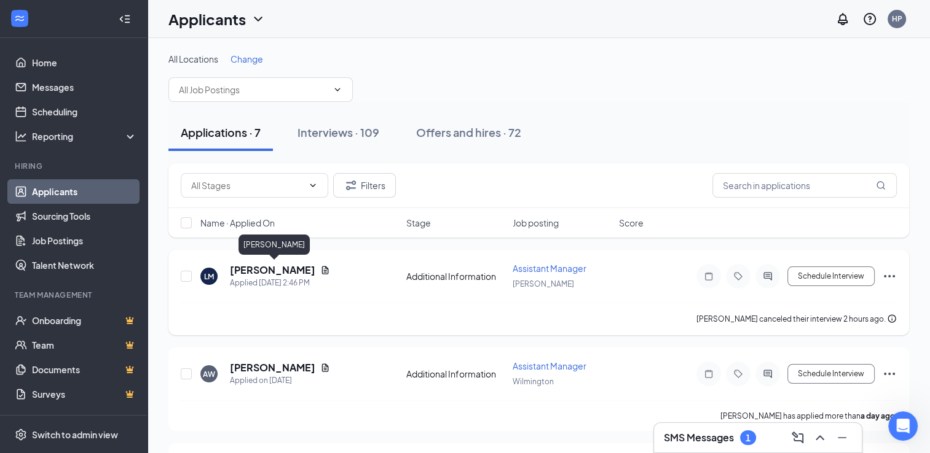
click at [312, 270] on h5 "[PERSON_NAME]" at bounding box center [272, 271] width 85 height 14
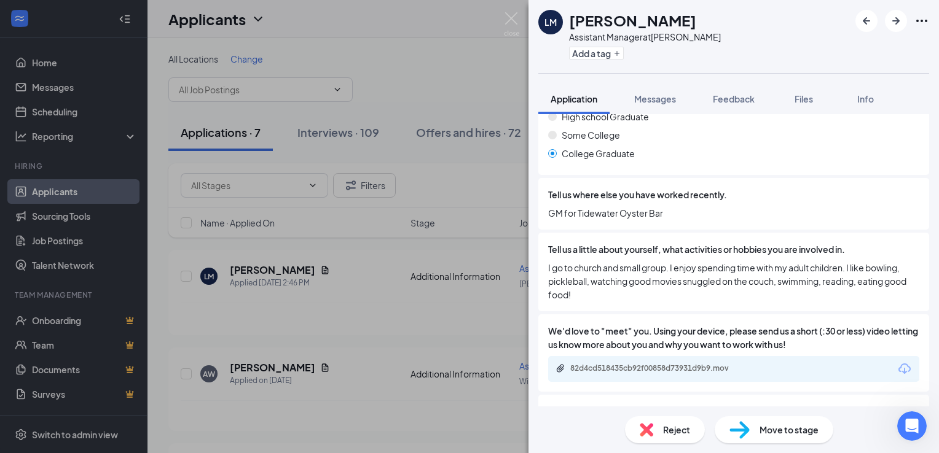
scroll to position [875, 0]
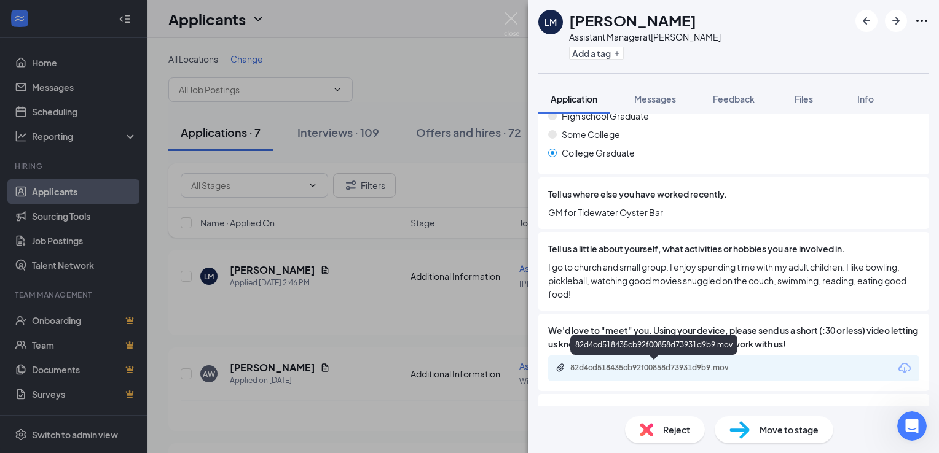
click at [688, 369] on div "82d4cd518435cb92f00858d73931d9b9.mov" at bounding box center [656, 368] width 172 height 10
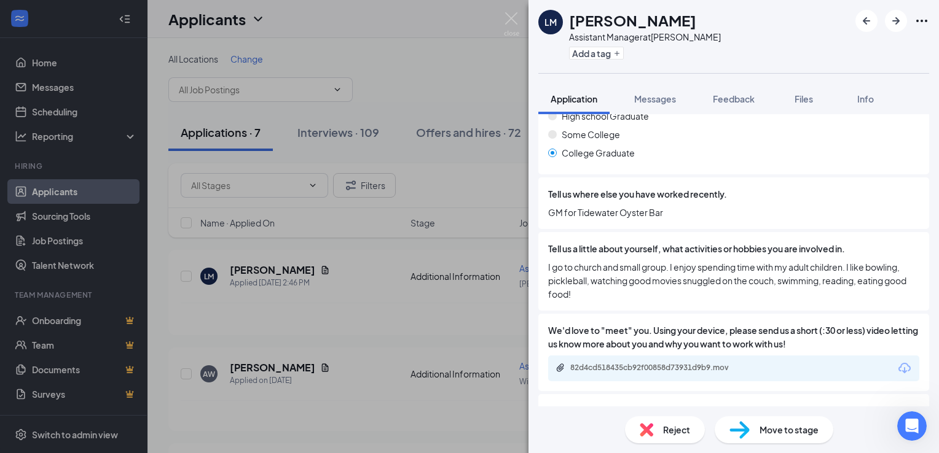
click at [343, 270] on div "[PERSON_NAME] Assistant Manager at [PERSON_NAME] Add a tag Application Messages…" at bounding box center [469, 226] width 939 height 453
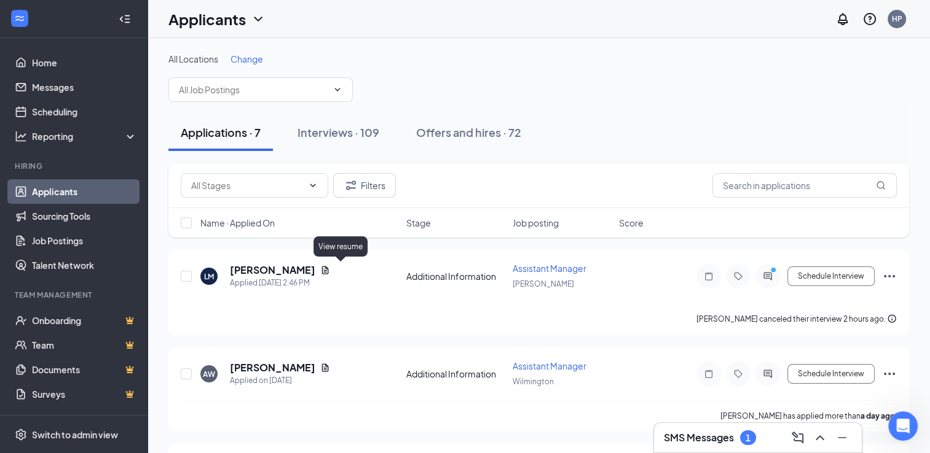
click at [330, 270] on icon "Document" at bounding box center [325, 270] width 10 height 10
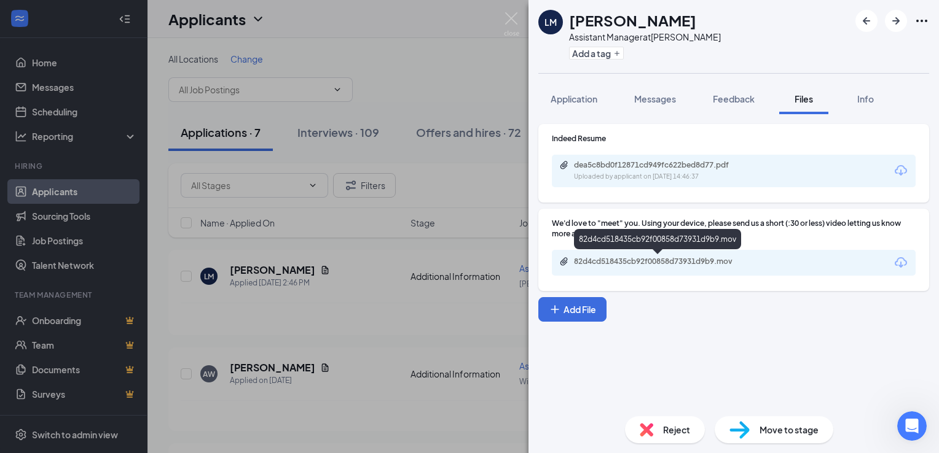
click at [608, 262] on div "82d4cd518435cb92f00858d73931d9b9.mov" at bounding box center [660, 262] width 172 height 10
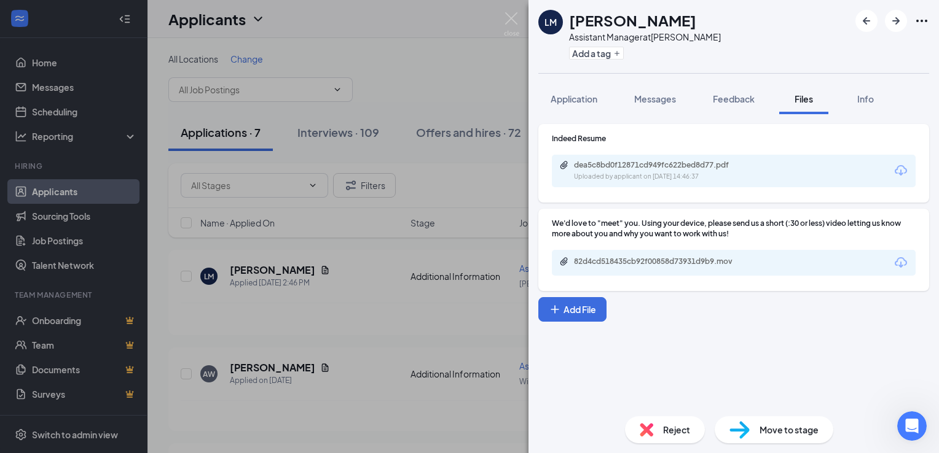
click at [312, 302] on div "[PERSON_NAME] Assistant Manager at [PERSON_NAME] Add a tag Application Messages…" at bounding box center [469, 226] width 939 height 453
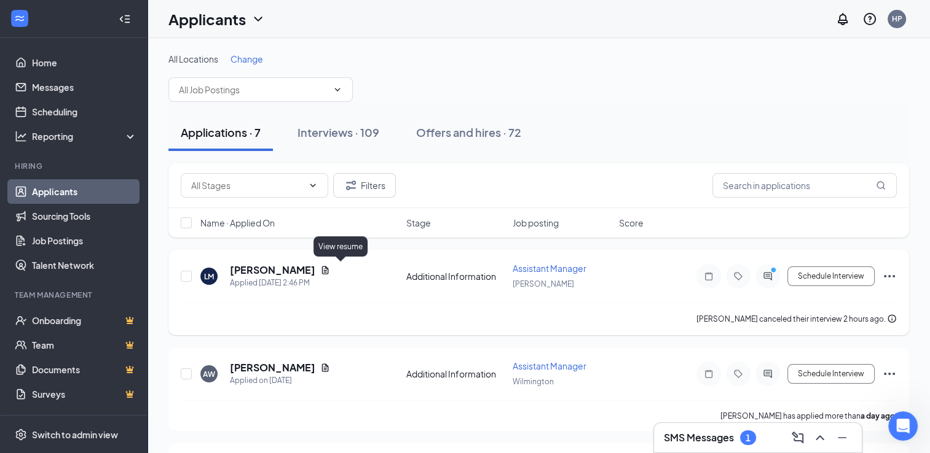
click at [330, 269] on icon "Document" at bounding box center [325, 270] width 10 height 10
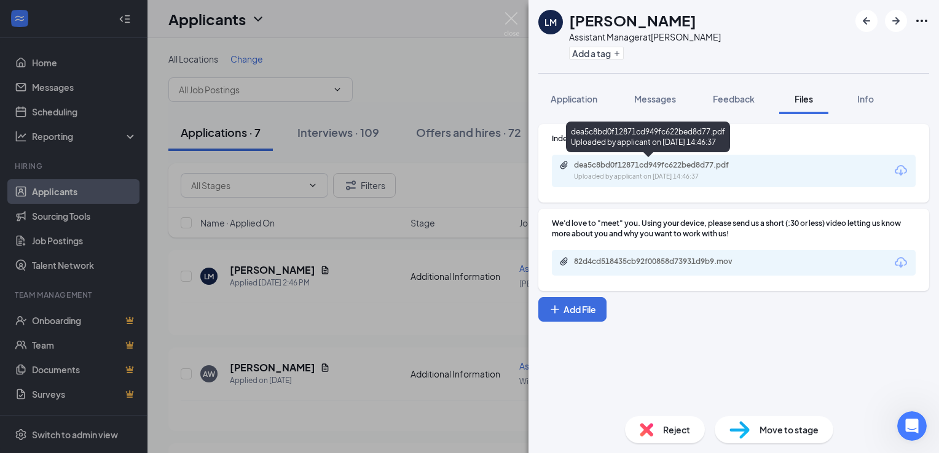
click at [629, 168] on div "dea5c8bd0f12871cd949fc622bed8d77.pdf" at bounding box center [660, 165] width 172 height 10
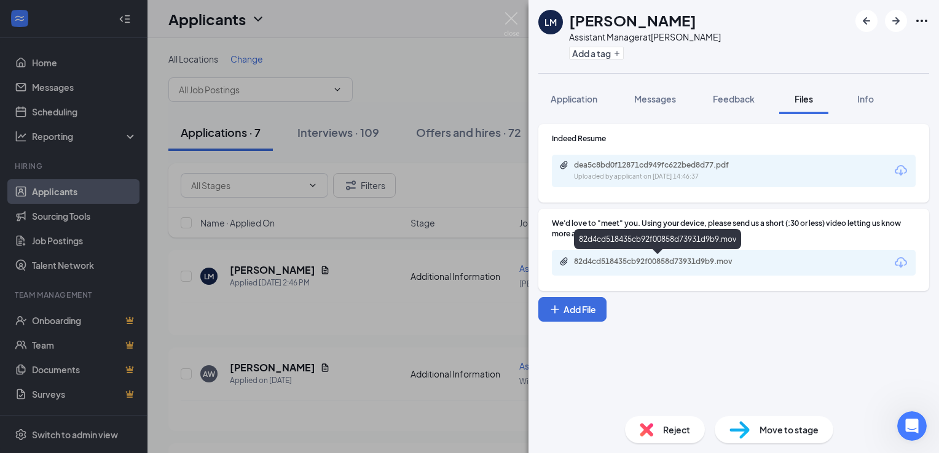
click at [640, 264] on div "82d4cd518435cb92f00858d73931d9b9.mov" at bounding box center [660, 262] width 172 height 10
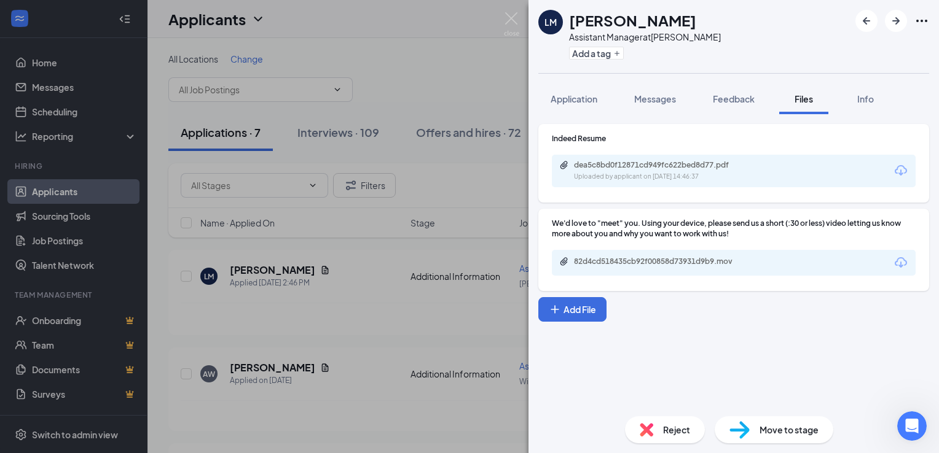
click at [576, 379] on div "Indeed Resume dea5c8bd0f12871cd949fc622bed8d77.pdf Uploaded by applicant on [DA…" at bounding box center [733, 260] width 410 height 292
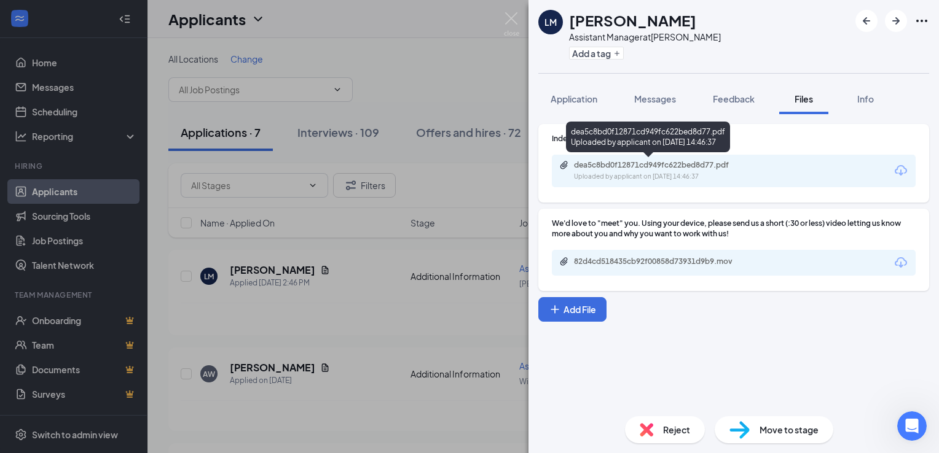
click at [673, 176] on div "Uploaded by applicant on [DATE] 14:46:37" at bounding box center [666, 177] width 184 height 10
